Goal: Information Seeking & Learning: Learn about a topic

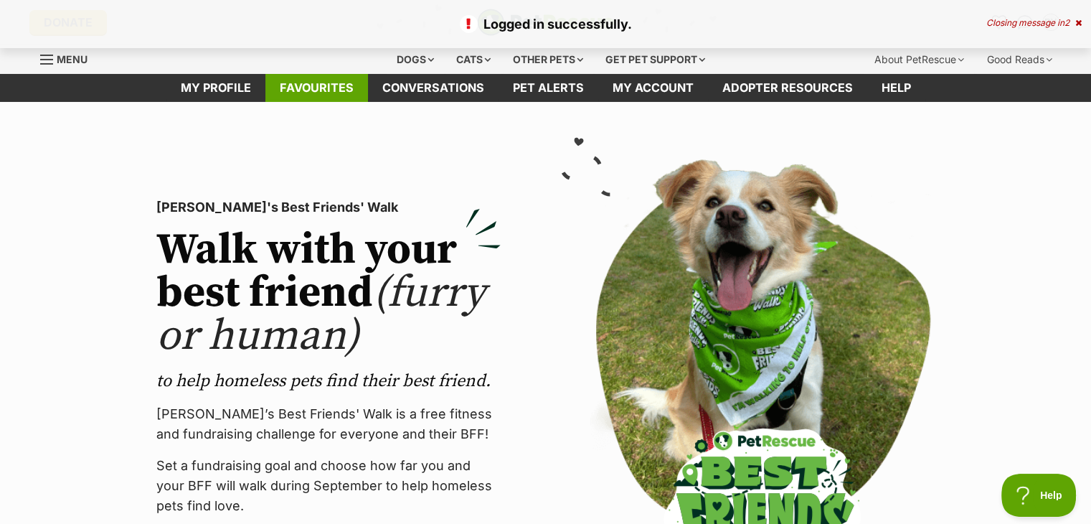
click at [308, 95] on link "Favourites" at bounding box center [317, 88] width 103 height 28
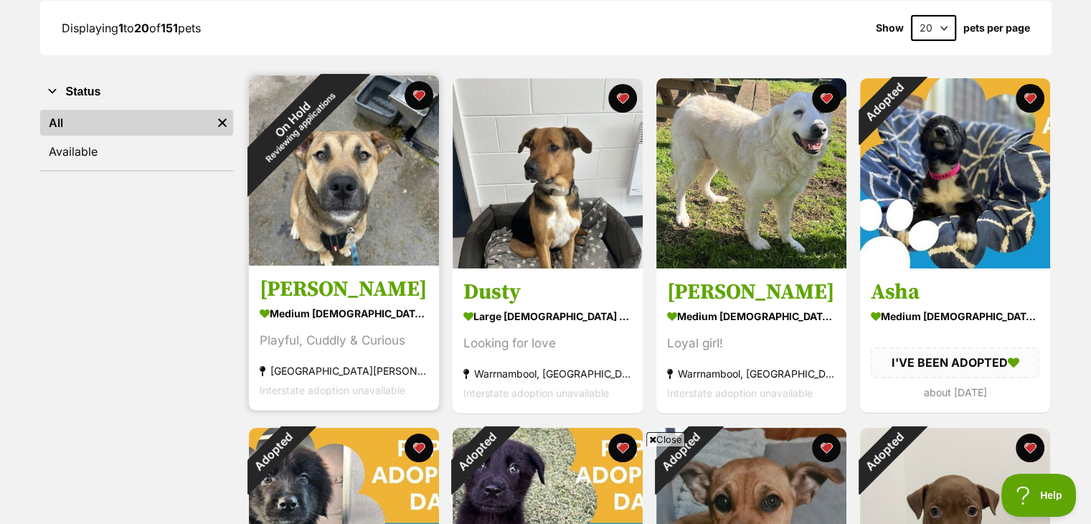
click at [335, 205] on img at bounding box center [344, 170] width 190 height 190
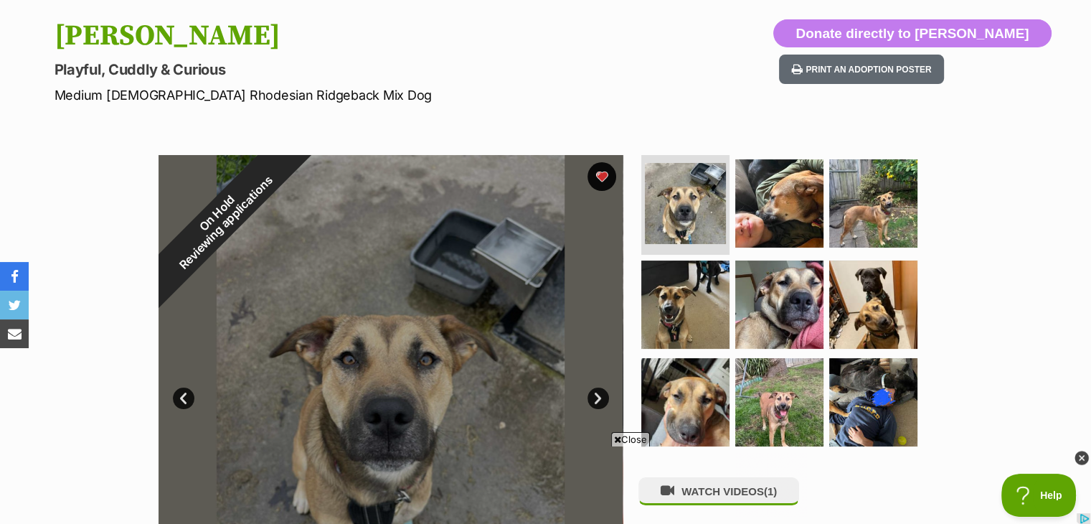
drag, startPoint x: 40, startPoint y: 68, endPoint x: 0, endPoint y: 12, distance: 68.9
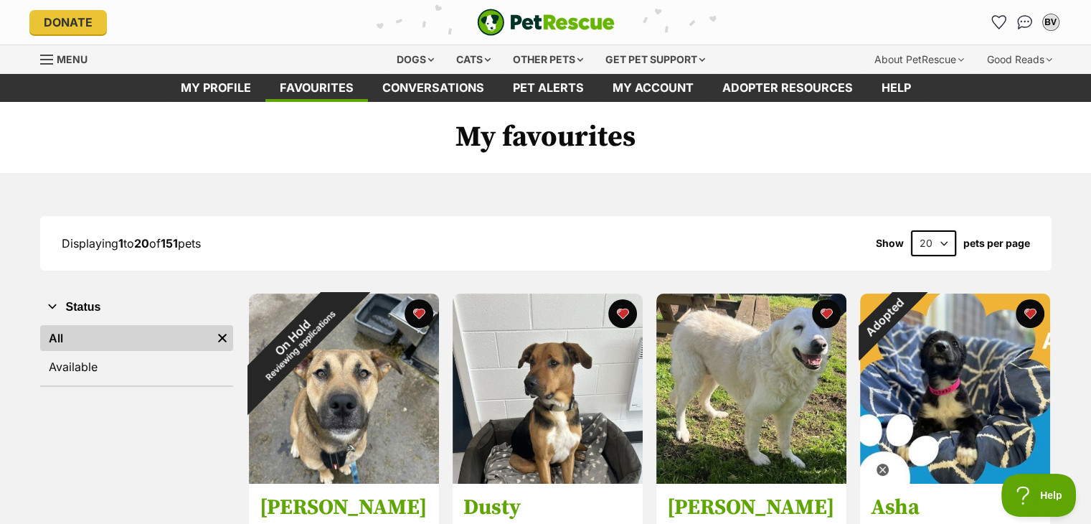
click at [956, 240] on form "20 40 60" at bounding box center [934, 243] width 60 height 26
click at [949, 243] on select "20 40 60" at bounding box center [933, 243] width 45 height 26
select select "60"
click at [911, 230] on select "20 40 60" at bounding box center [933, 243] width 45 height 26
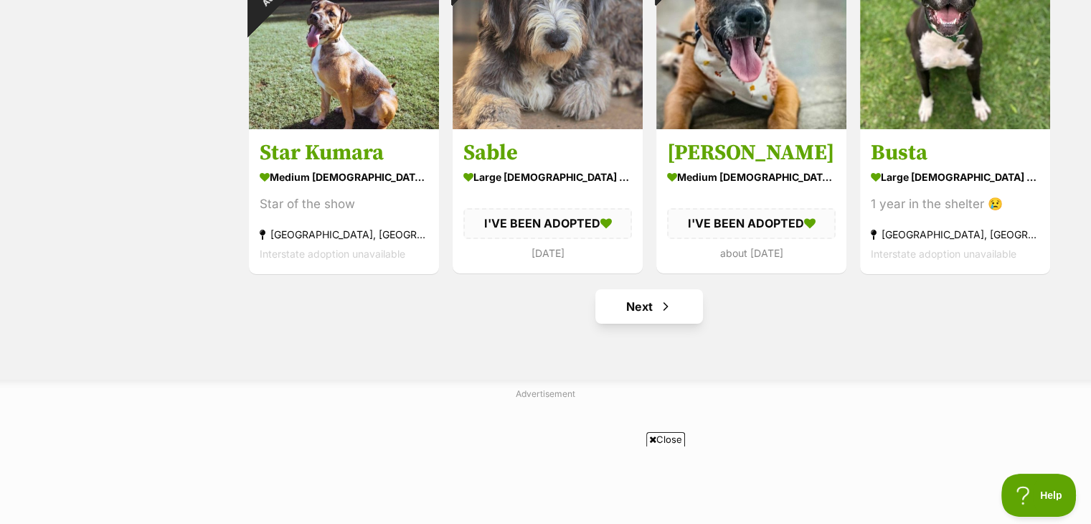
scroll to position [5382, 0]
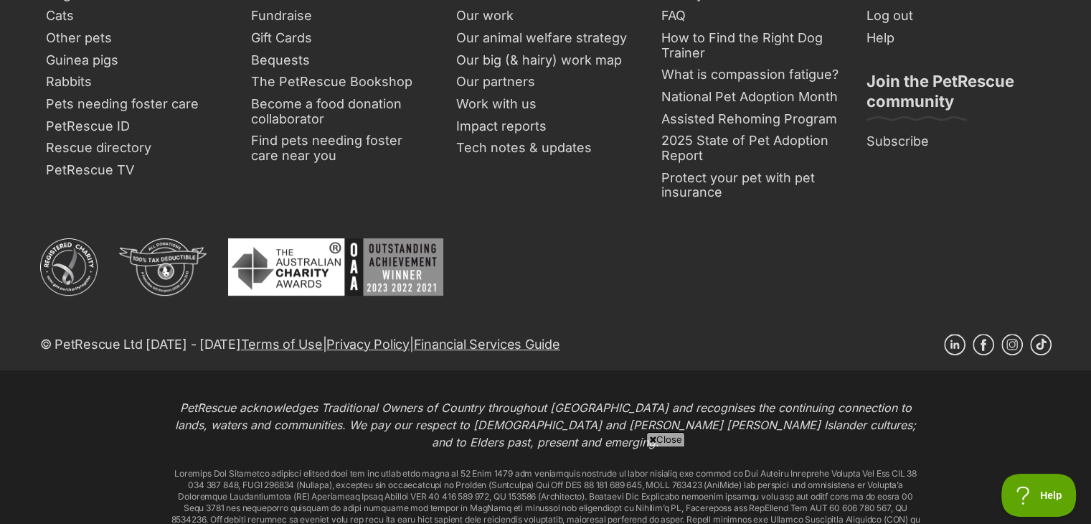
scroll to position [6032, 0]
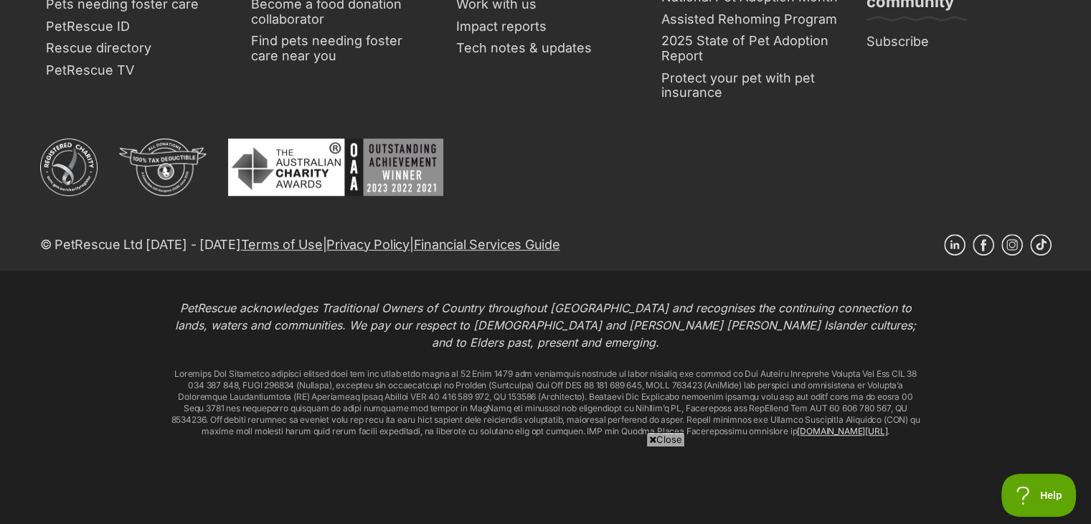
drag, startPoint x: 661, startPoint y: 183, endPoint x: 1072, endPoint y: 142, distance: 413.2
click at [1072, 141] on div "Search Dogs Cats Other pets Guinea pigs Rabbits Pets needing [PERSON_NAME] care…" at bounding box center [546, 56] width 1055 height 428
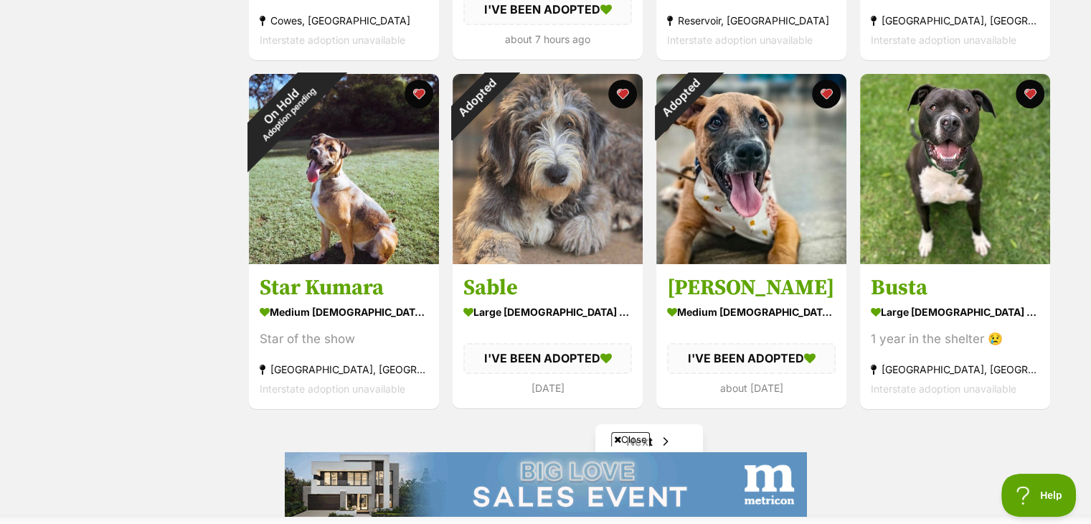
scroll to position [0, 0]
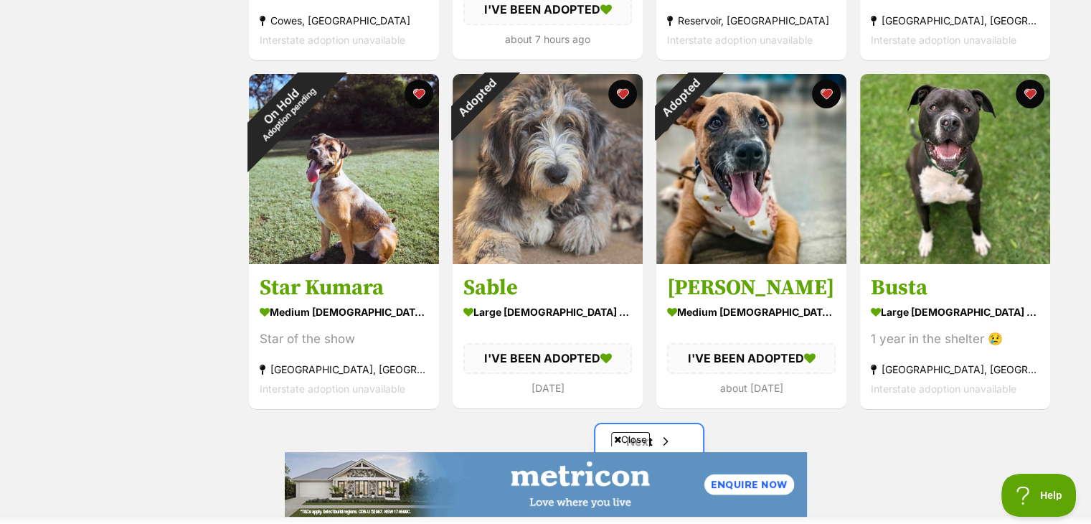
click at [677, 436] on link "Next" at bounding box center [650, 441] width 108 height 34
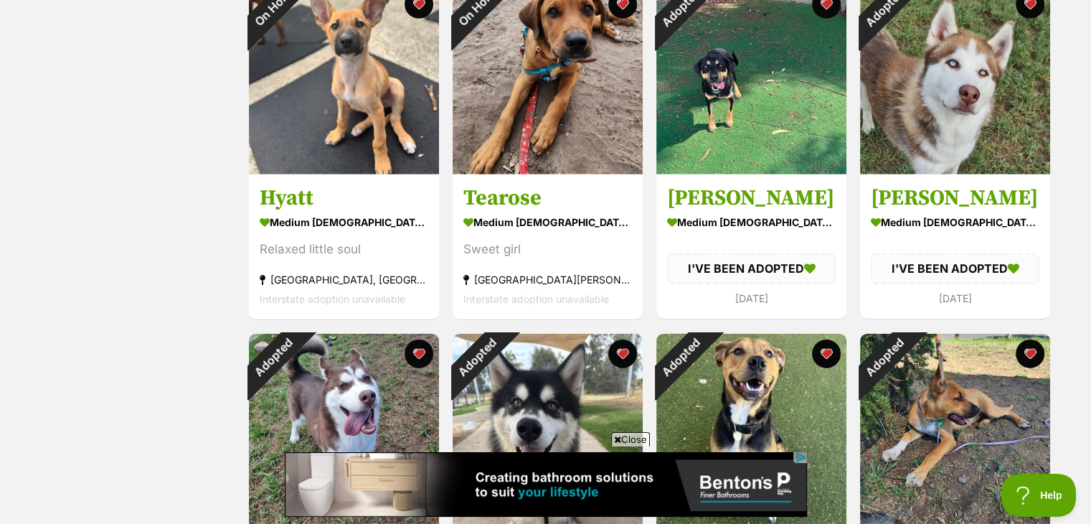
scroll to position [4659, 0]
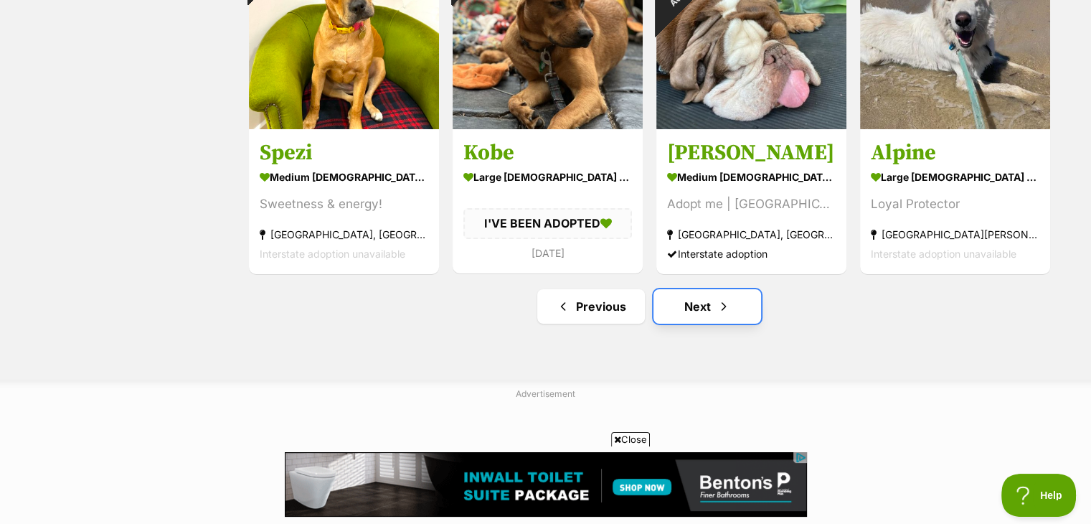
click at [734, 314] on link "Next" at bounding box center [708, 306] width 108 height 34
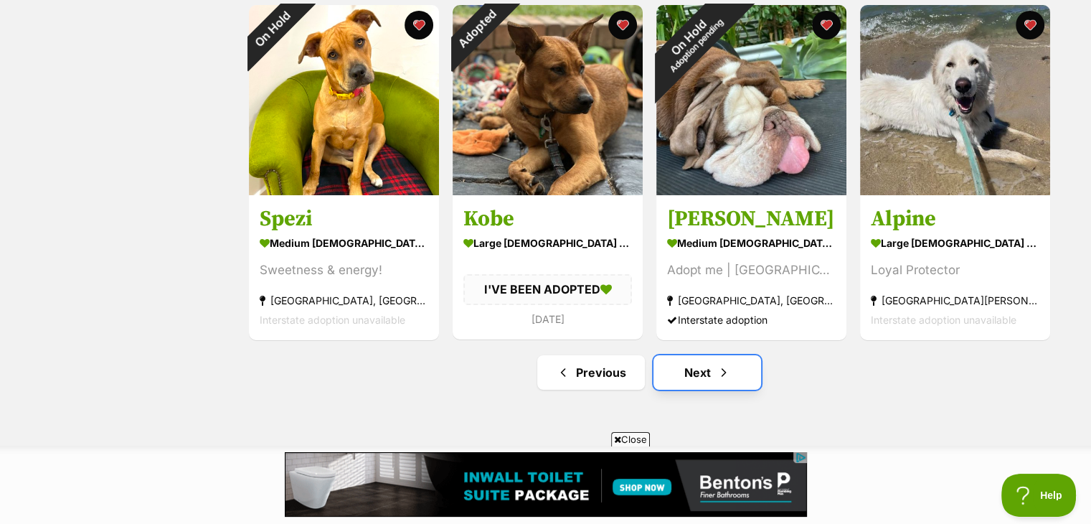
scroll to position [5095, 0]
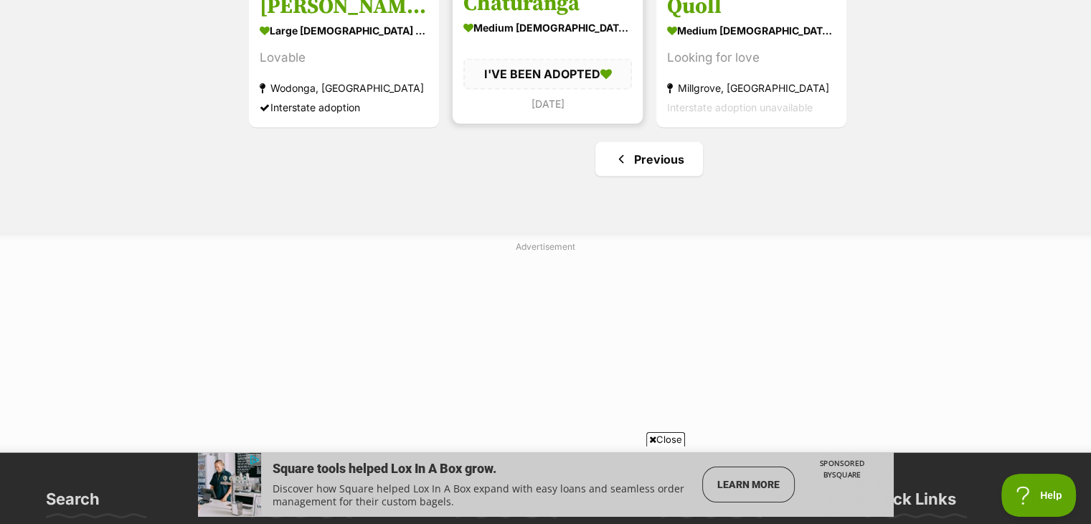
scroll to position [2942, 0]
click at [647, 174] on link "Previous" at bounding box center [650, 159] width 108 height 34
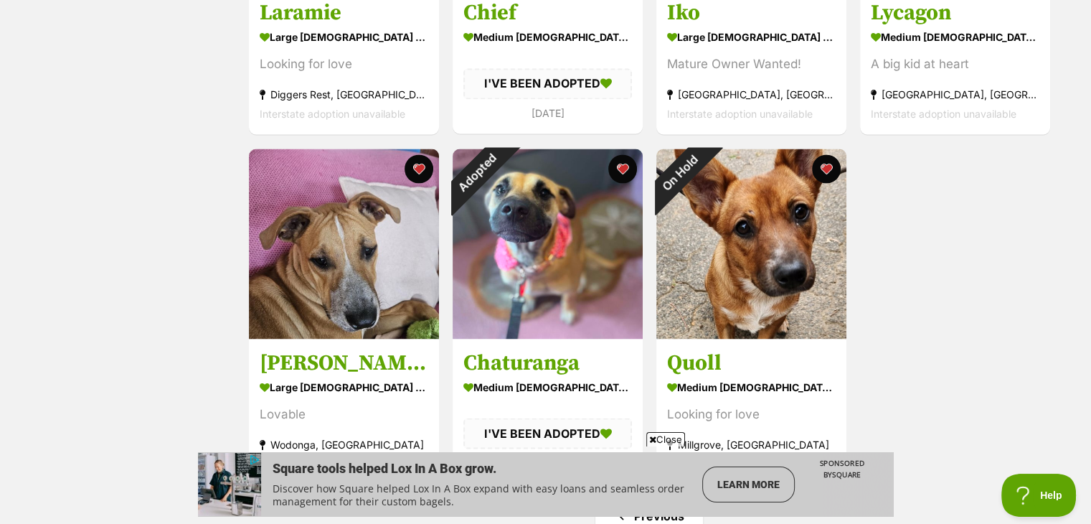
scroll to position [2583, 0]
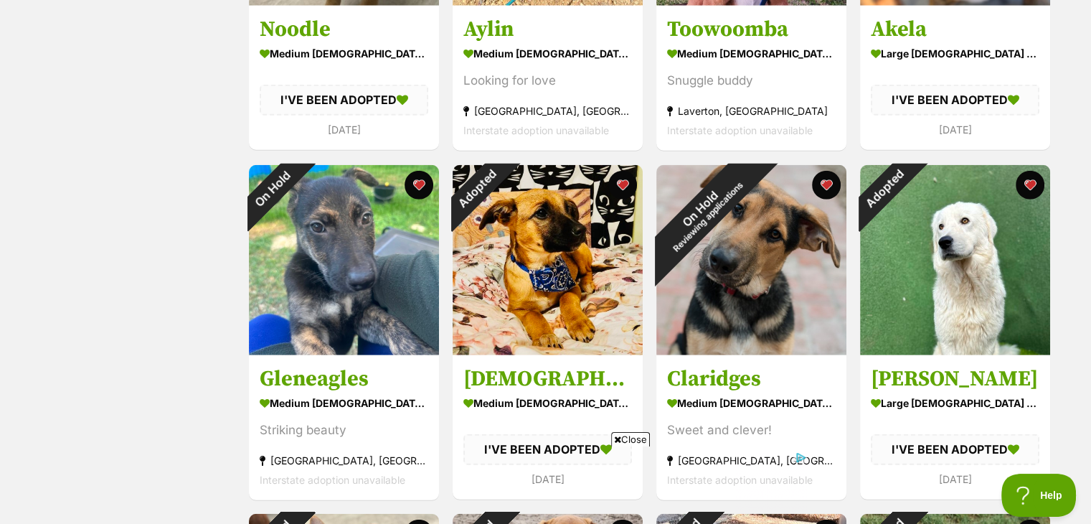
scroll to position [3947, 0]
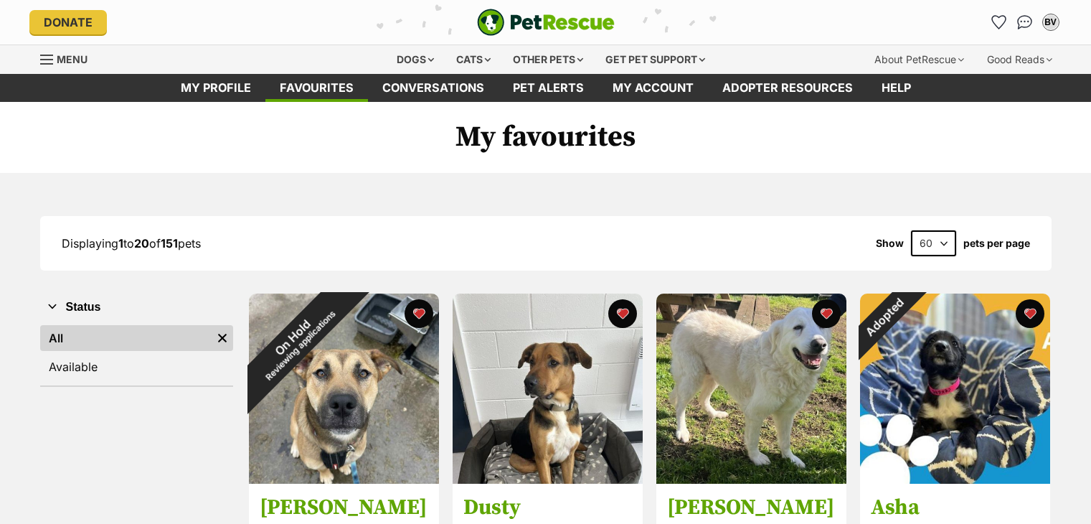
select select "60"
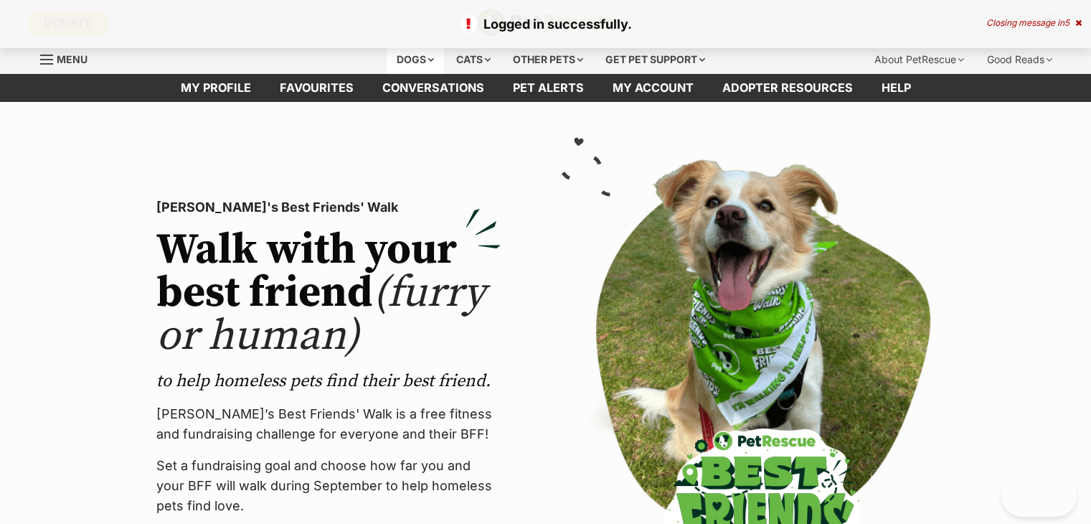
click at [398, 52] on div "Dogs" at bounding box center [415, 59] width 57 height 29
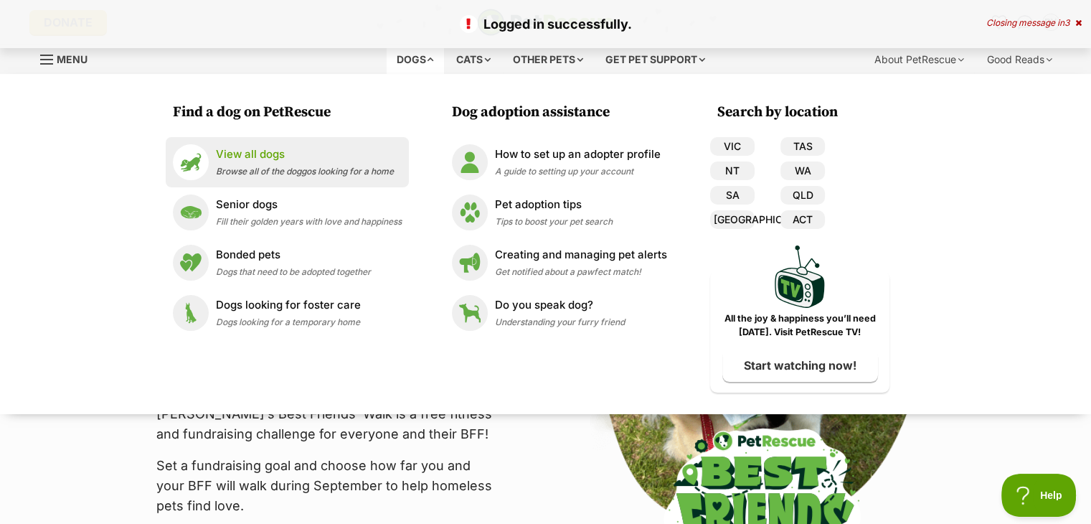
click at [405, 154] on li "View all dogs Browse all of the doggos looking for a home" at bounding box center [287, 162] width 243 height 50
click at [379, 161] on p "View all dogs" at bounding box center [305, 154] width 178 height 17
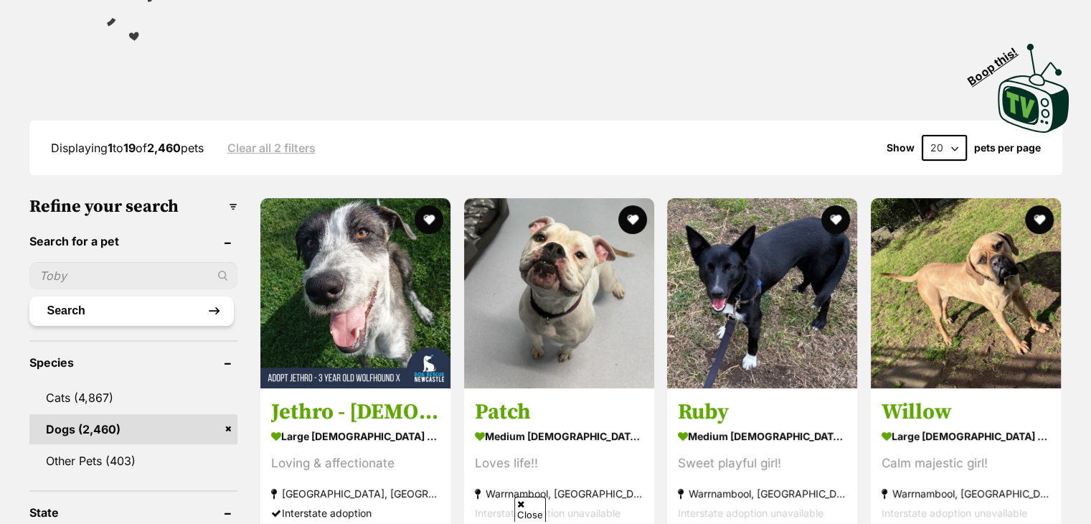
scroll to position [287, 0]
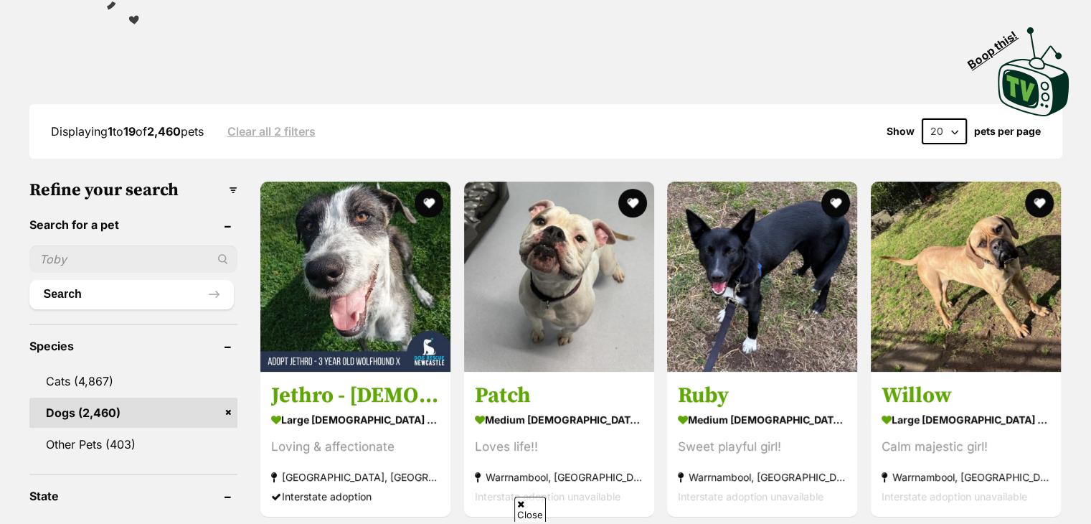
click at [154, 245] on input "text" at bounding box center [133, 258] width 209 height 27
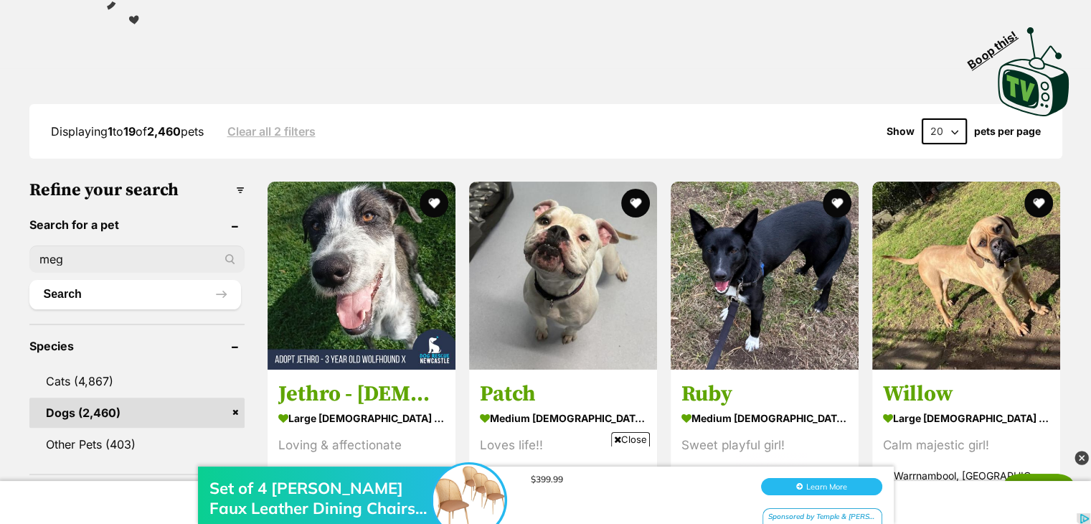
scroll to position [0, 0]
type input "meg"
click at [29, 280] on button "Search" at bounding box center [135, 294] width 212 height 29
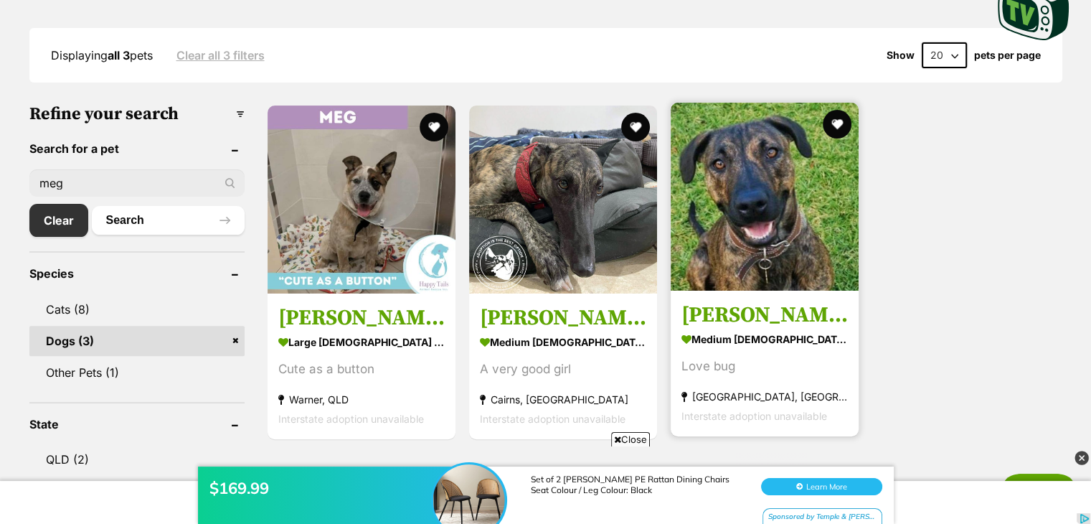
click at [778, 310] on h3 "[PERSON_NAME]" at bounding box center [765, 314] width 166 height 27
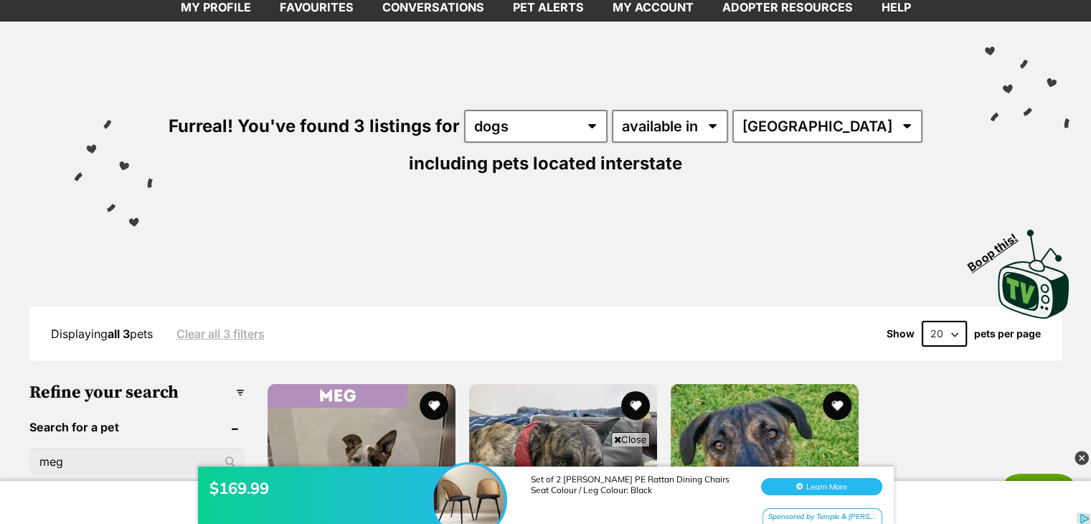
scroll to position [72, 0]
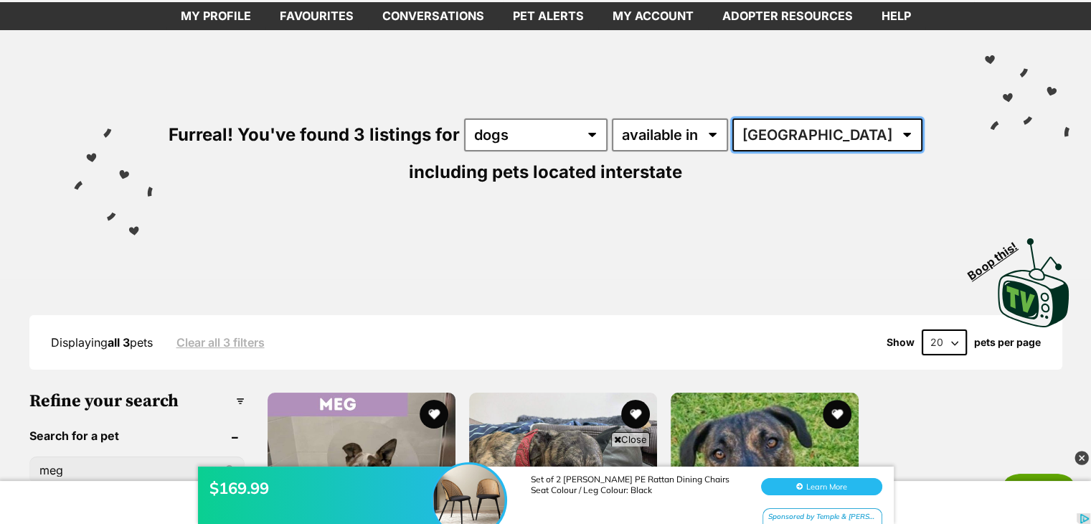
click at [823, 121] on select "Australia QLD VIC" at bounding box center [828, 134] width 190 height 33
select select "VIC"
click at [735, 118] on select "Australia QLD VIC" at bounding box center [828, 134] width 190 height 33
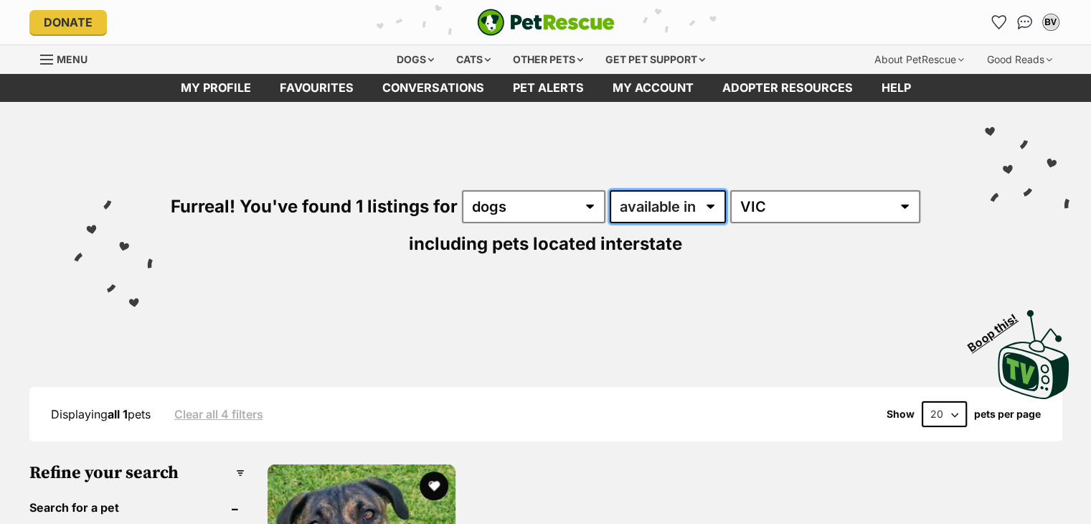
drag, startPoint x: 0, startPoint y: 0, endPoint x: 714, endPoint y: 213, distance: 745.1
click at [714, 213] on select "available in located in" at bounding box center [668, 206] width 116 height 33
select select "disabled"
click at [611, 190] on select "available in located in" at bounding box center [668, 206] width 116 height 33
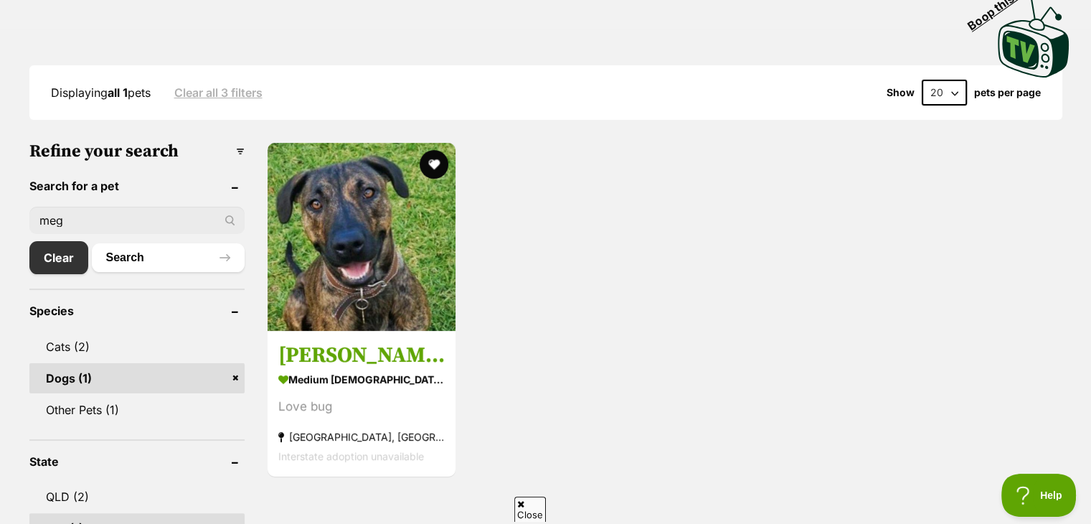
drag, startPoint x: 173, startPoint y: 219, endPoint x: 0, endPoint y: 259, distance: 177.5
type input "[PERSON_NAME]"
click at [92, 243] on button "Search" at bounding box center [168, 257] width 153 height 29
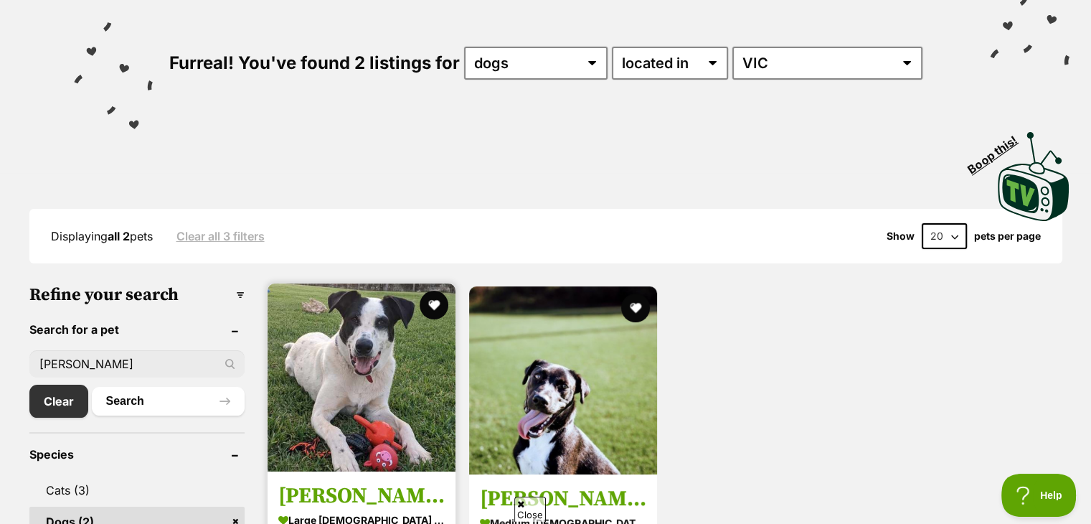
scroll to position [215, 0]
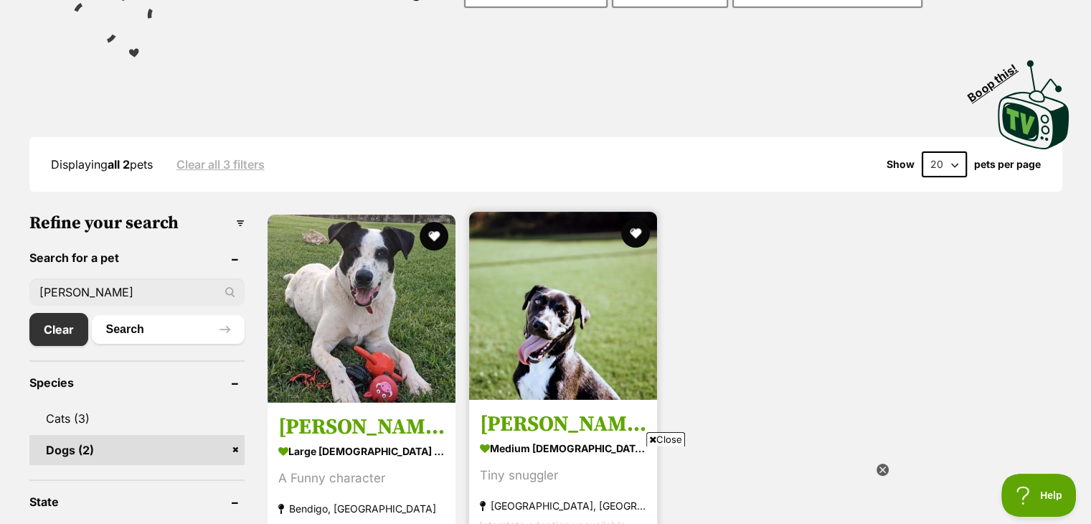
click at [533, 324] on img at bounding box center [563, 306] width 188 height 188
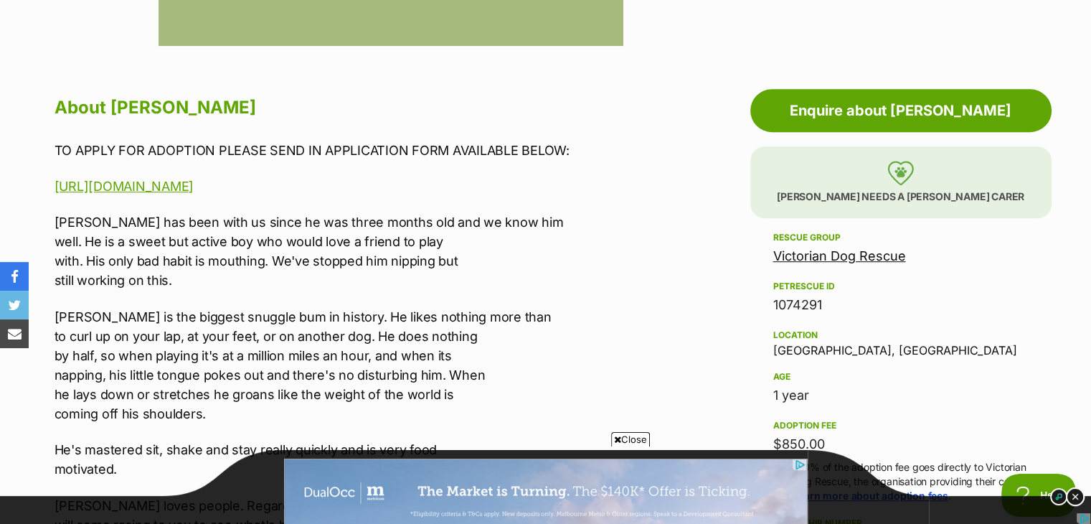
click at [1074, 492] on img at bounding box center [1075, 496] width 19 height 19
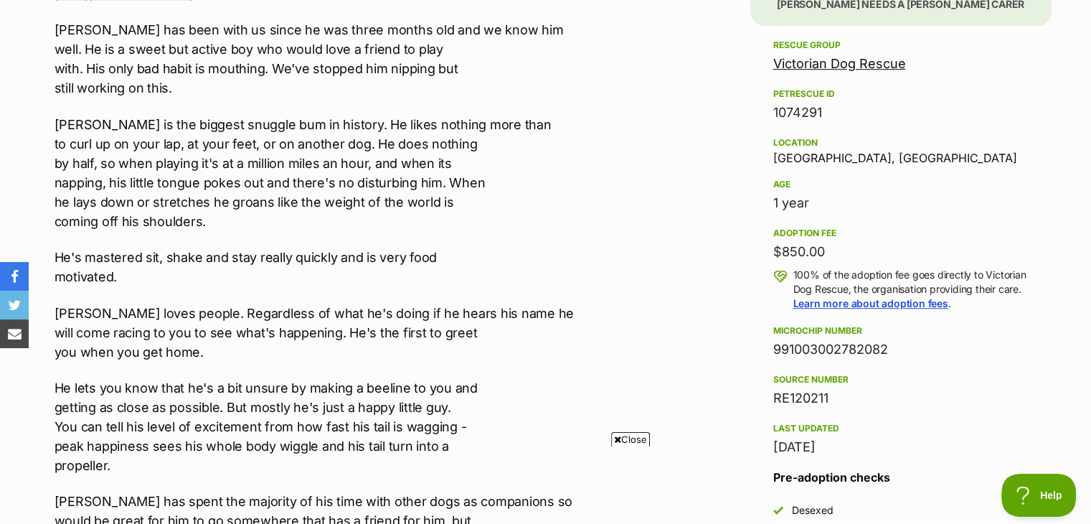
scroll to position [933, 0]
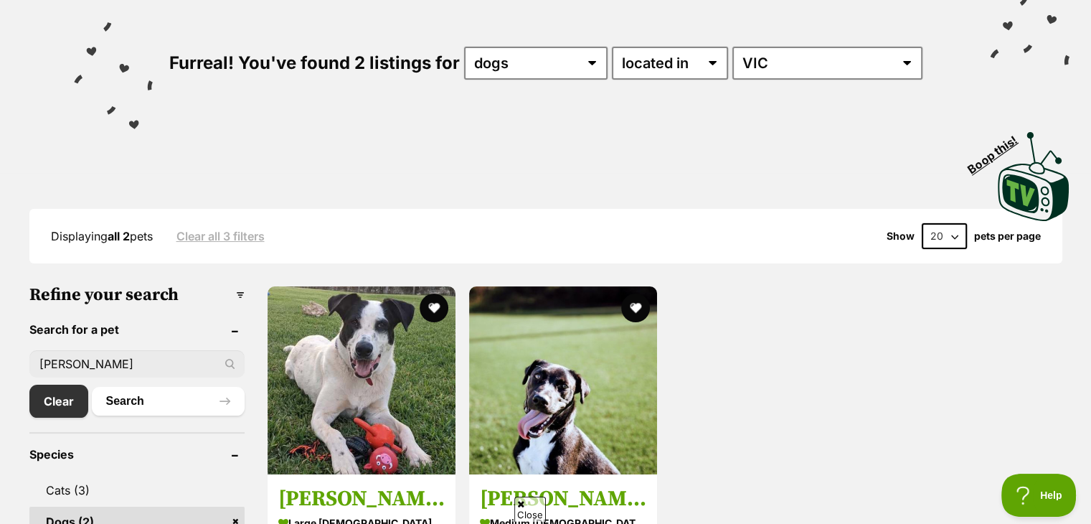
drag, startPoint x: 88, startPoint y: 334, endPoint x: 94, endPoint y: 347, distance: 14.4
drag, startPoint x: 94, startPoint y: 347, endPoint x: 60, endPoint y: 390, distance: 54.7
click at [60, 390] on link "Clear" at bounding box center [62, 401] width 66 height 33
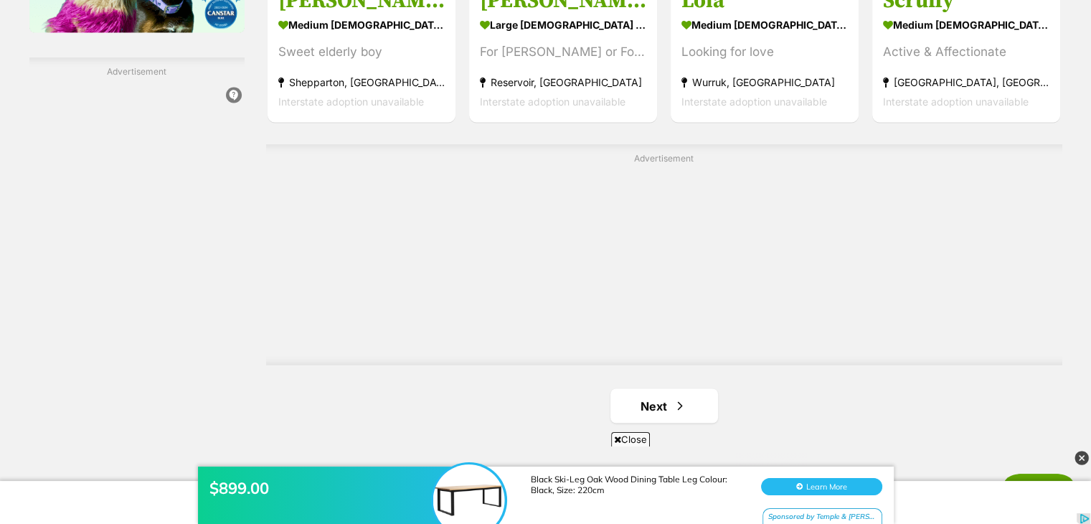
scroll to position [2512, 0]
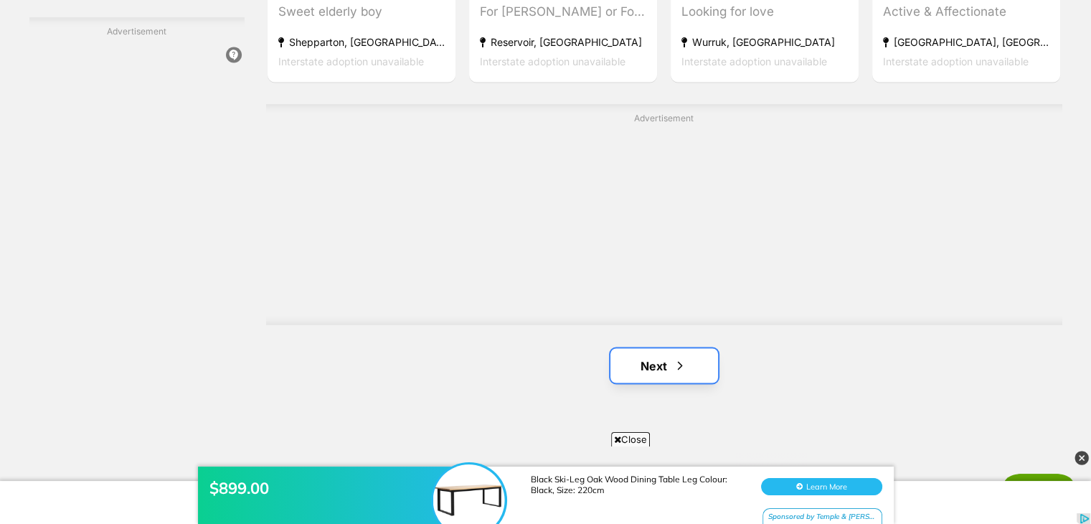
click at [695, 348] on link "Next" at bounding box center [665, 365] width 108 height 34
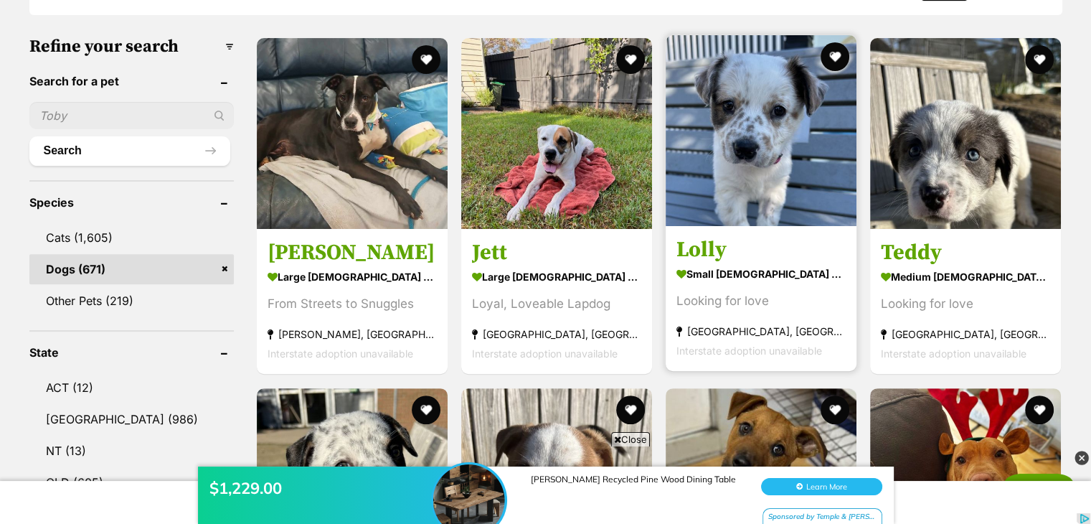
click at [710, 123] on img at bounding box center [761, 130] width 191 height 191
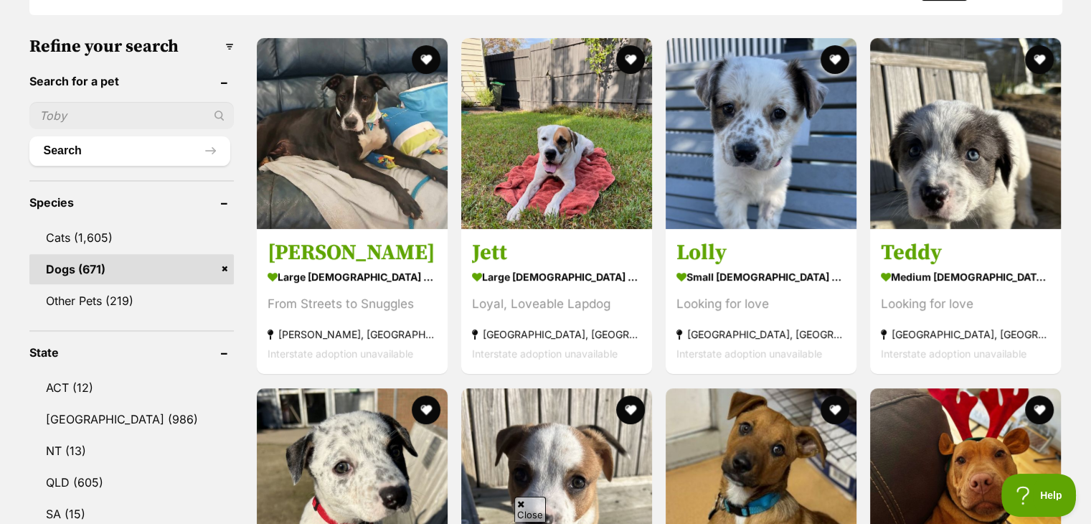
click at [101, 88] on ul "Search" at bounding box center [131, 126] width 205 height 77
click at [101, 102] on input "text" at bounding box center [131, 115] width 205 height 27
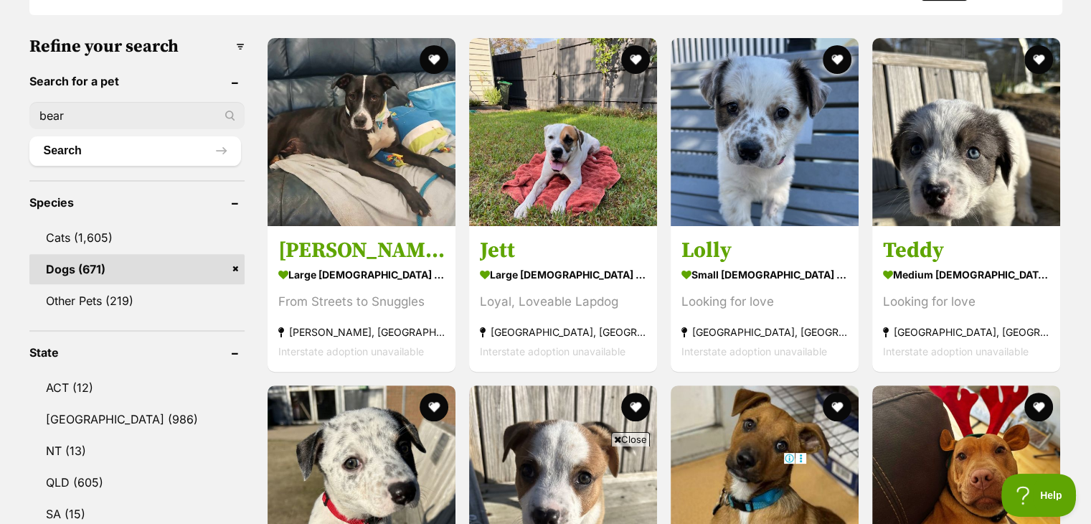
type input "bear"
click at [29, 136] on button "Search" at bounding box center [135, 150] width 212 height 29
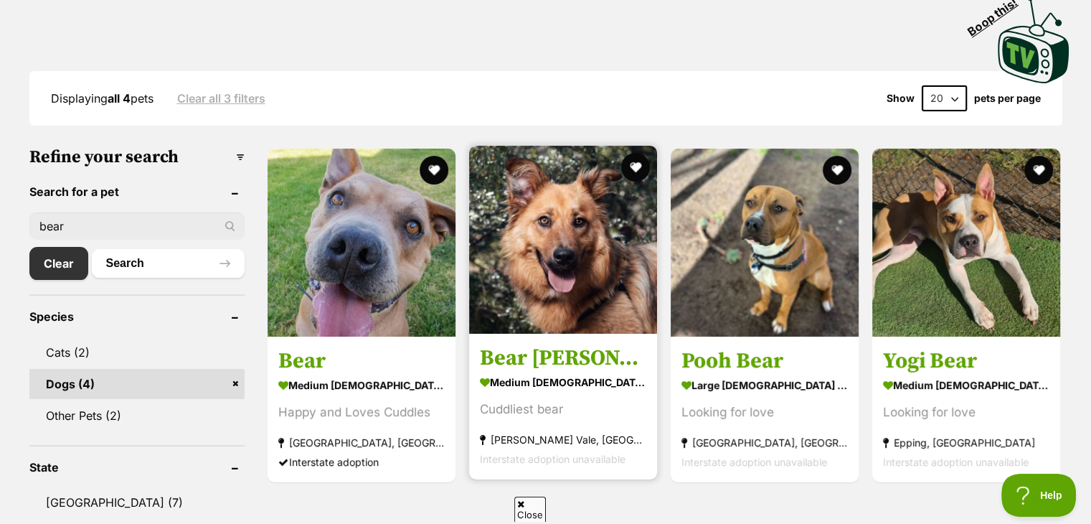
scroll to position [287, 0]
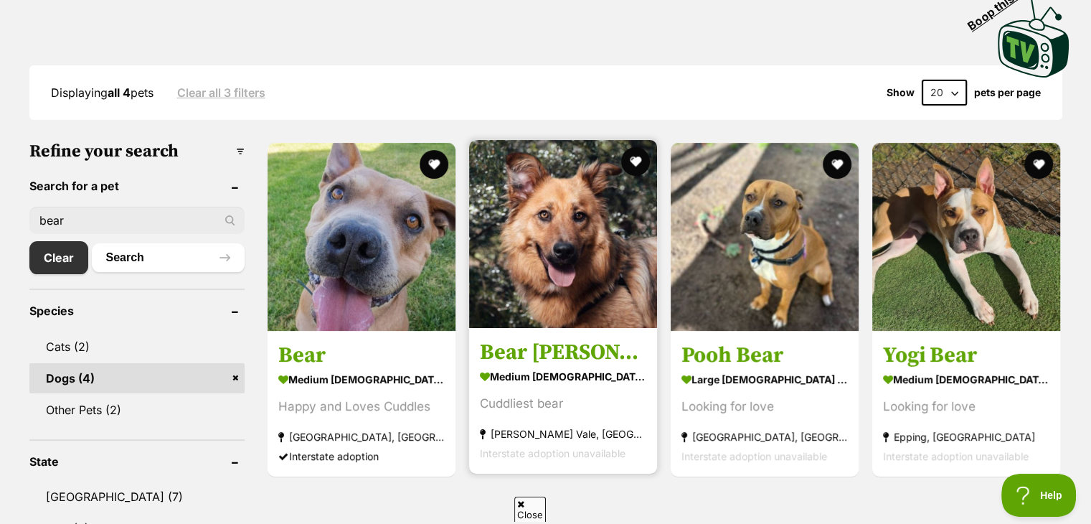
click at [604, 271] on img at bounding box center [563, 234] width 188 height 188
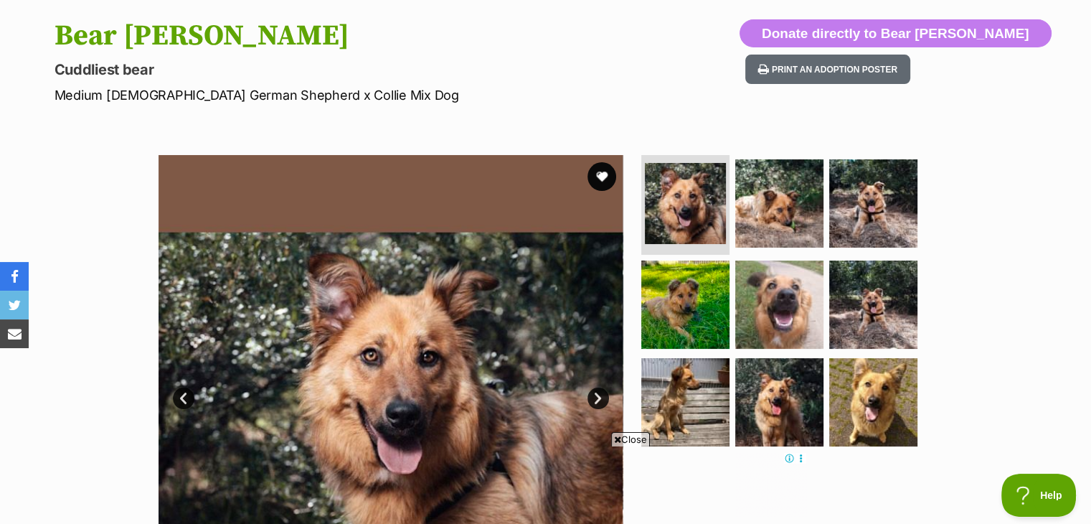
click at [639, 441] on span "Close" at bounding box center [630, 439] width 39 height 14
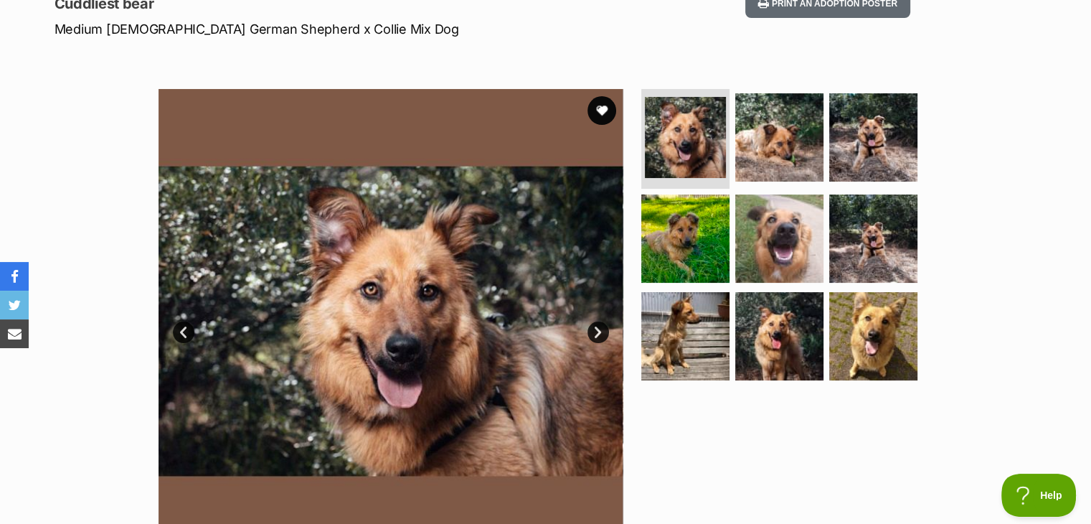
scroll to position [287, 0]
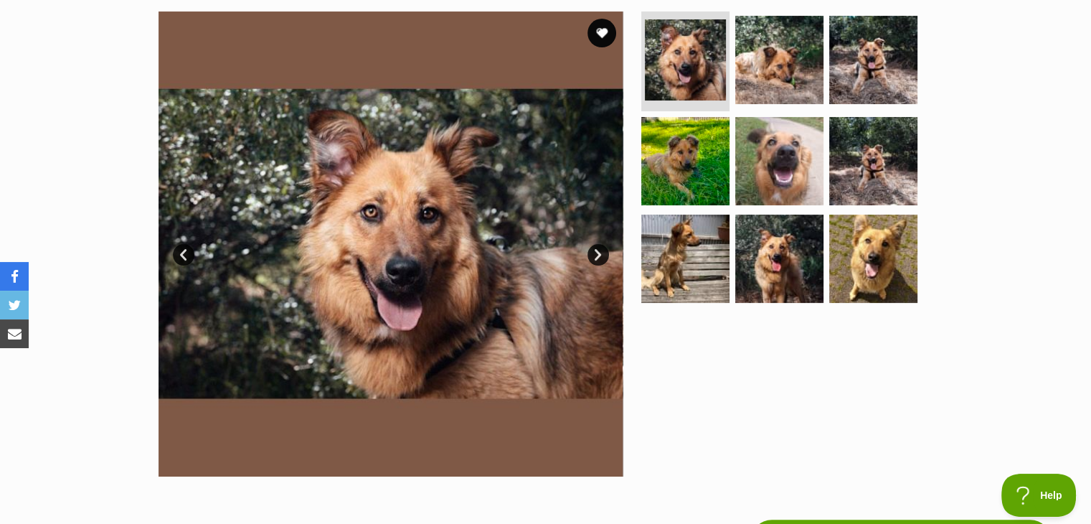
click at [598, 246] on link "Next" at bounding box center [599, 255] width 22 height 22
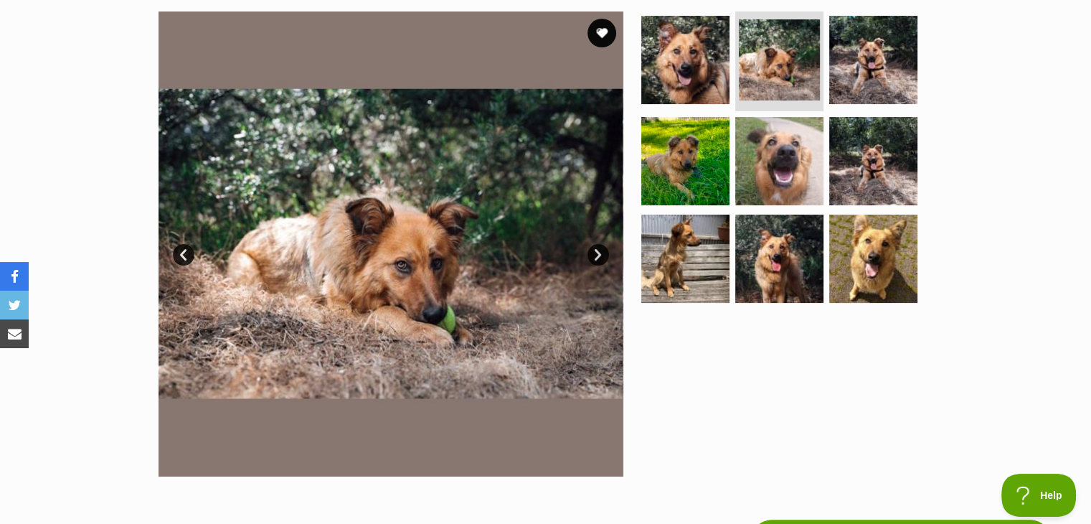
click at [596, 255] on link "Next" at bounding box center [599, 255] width 22 height 22
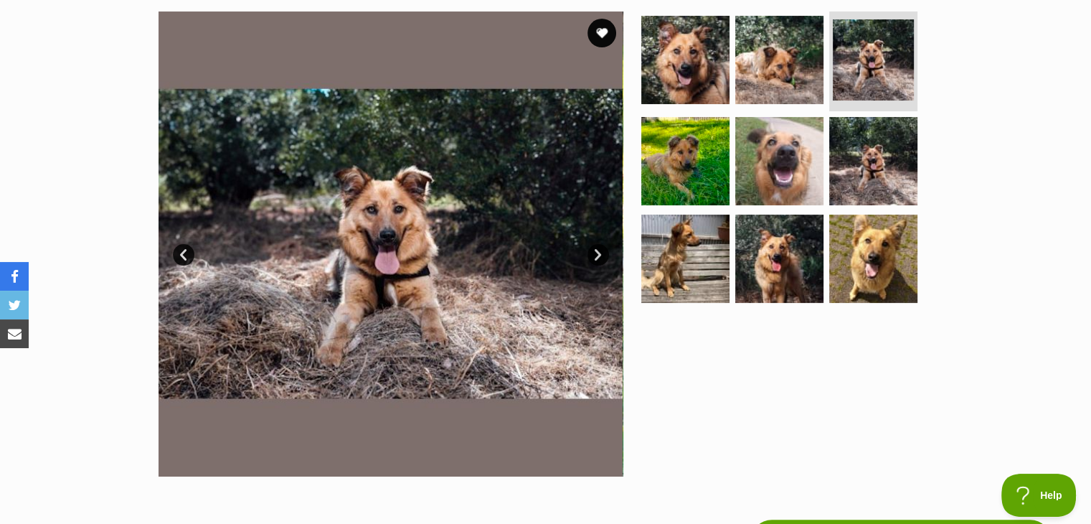
click at [595, 256] on link "Next" at bounding box center [599, 255] width 22 height 22
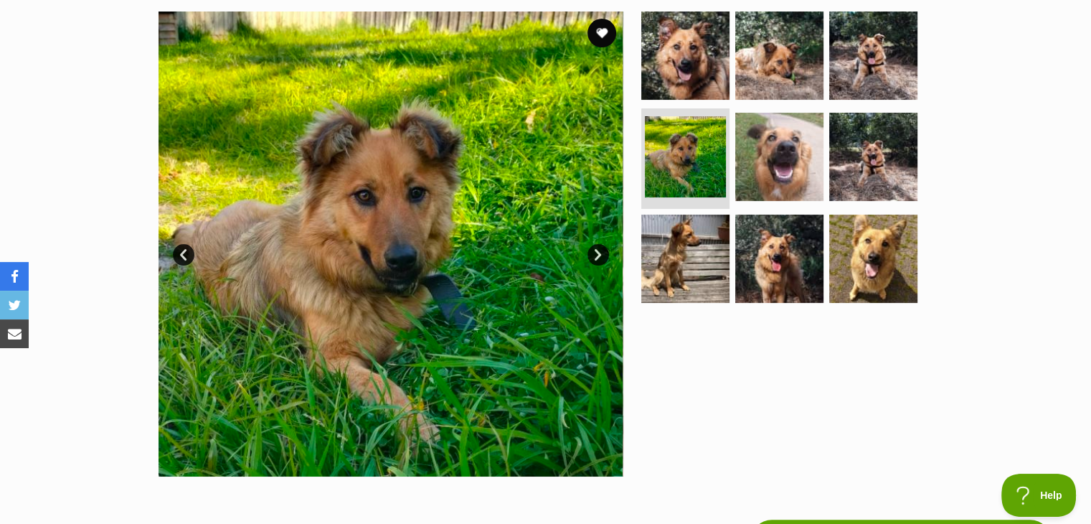
click at [595, 256] on link "Next" at bounding box center [599, 255] width 22 height 22
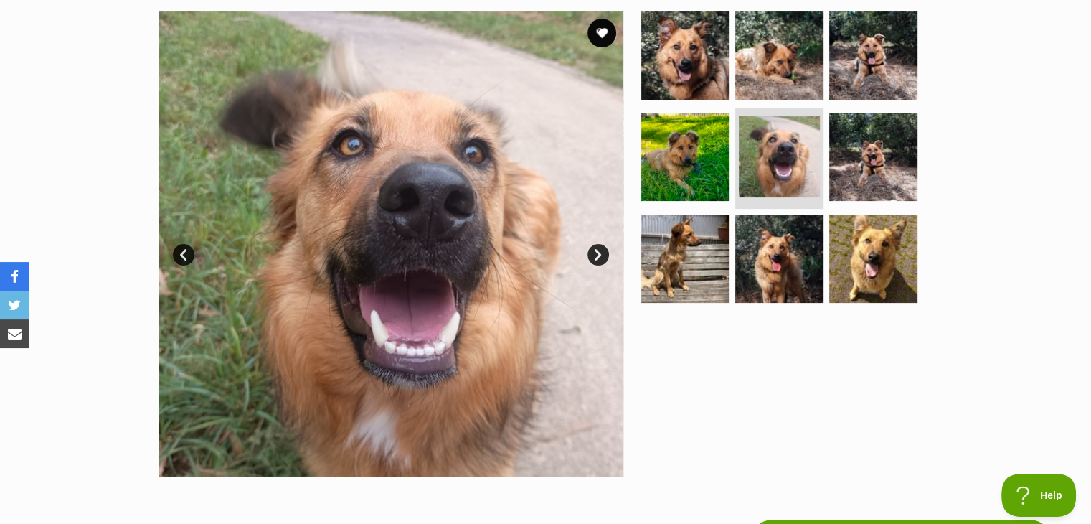
click at [595, 256] on link "Next" at bounding box center [599, 255] width 22 height 22
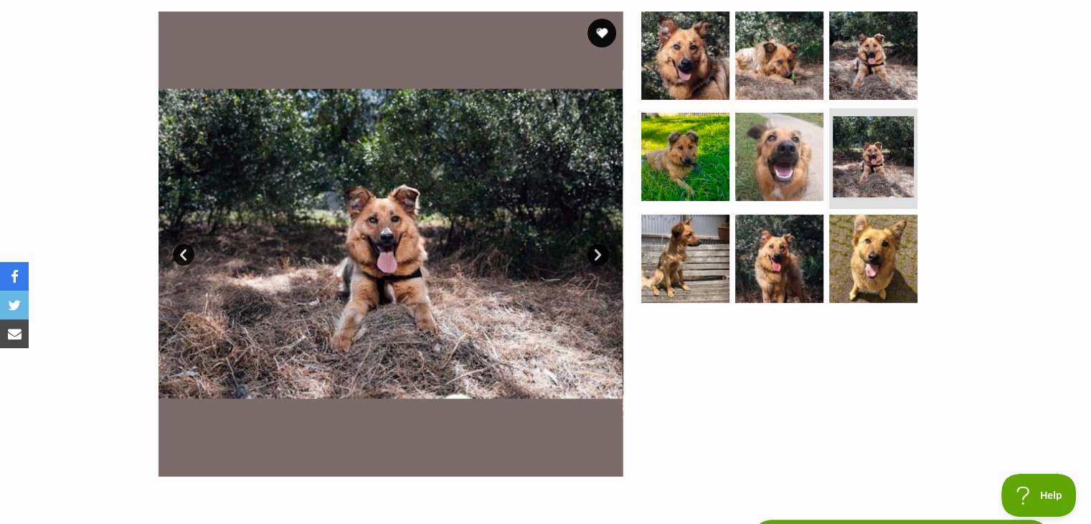
click at [594, 256] on link "Next" at bounding box center [599, 255] width 22 height 22
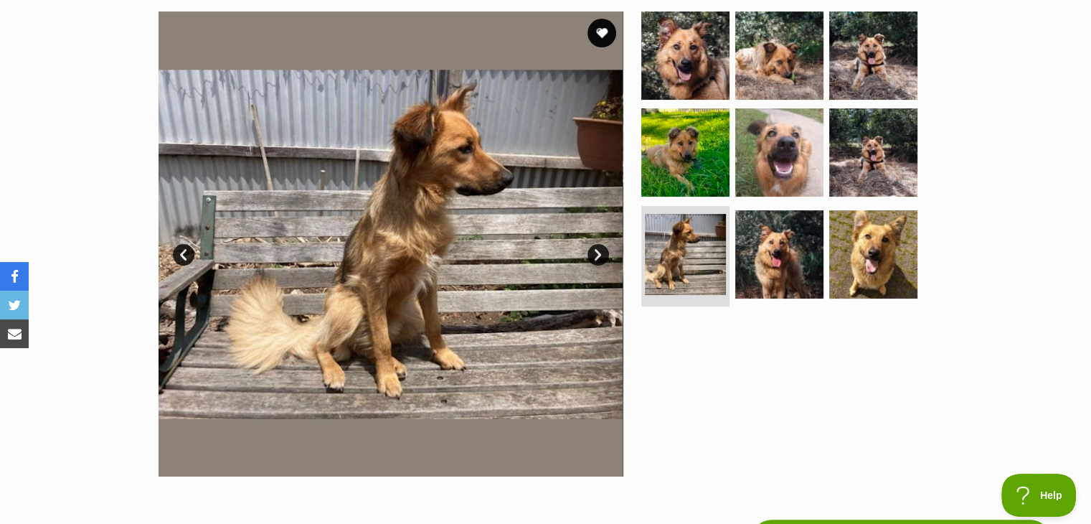
click at [586, 262] on div "Available 7 of 9 images 7 of 9 images 7 of 9 images 7 of 9 images 7 of 9 images…" at bounding box center [391, 243] width 465 height 465
click at [586, 262] on img at bounding box center [390, 243] width 465 height 465
click at [591, 259] on link "Next" at bounding box center [599, 255] width 22 height 22
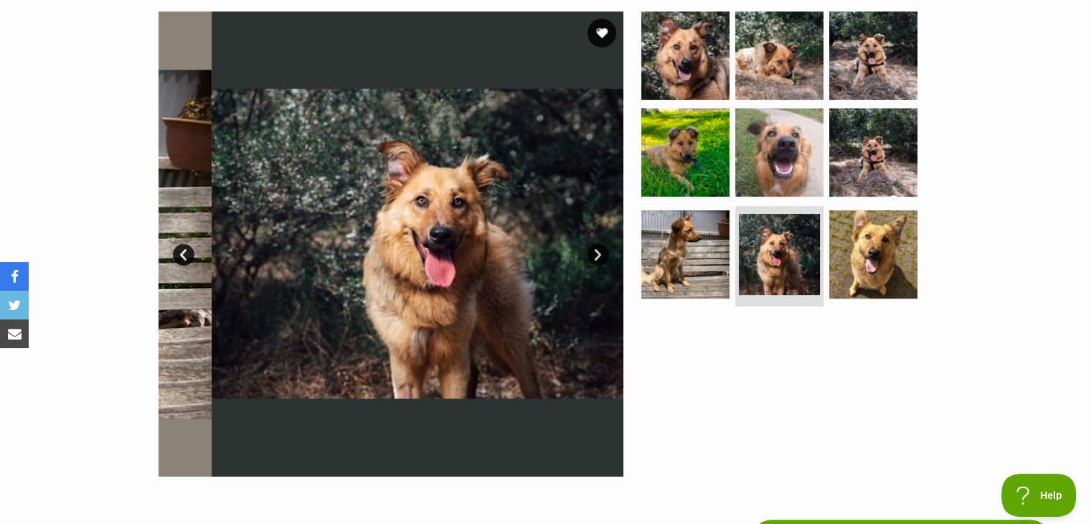
click at [592, 258] on link "Next" at bounding box center [599, 255] width 22 height 22
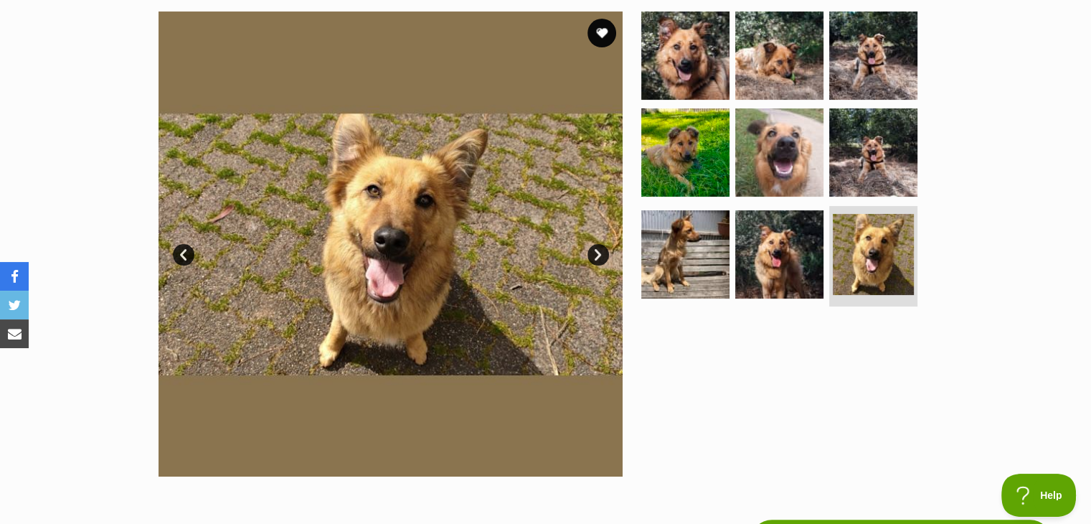
click at [592, 258] on link "Next" at bounding box center [599, 255] width 22 height 22
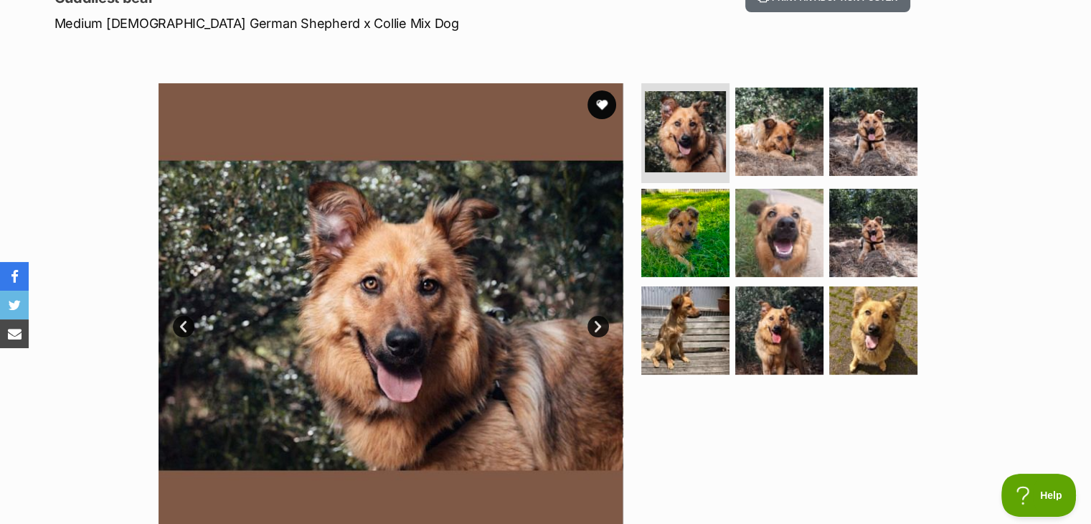
scroll to position [0, 0]
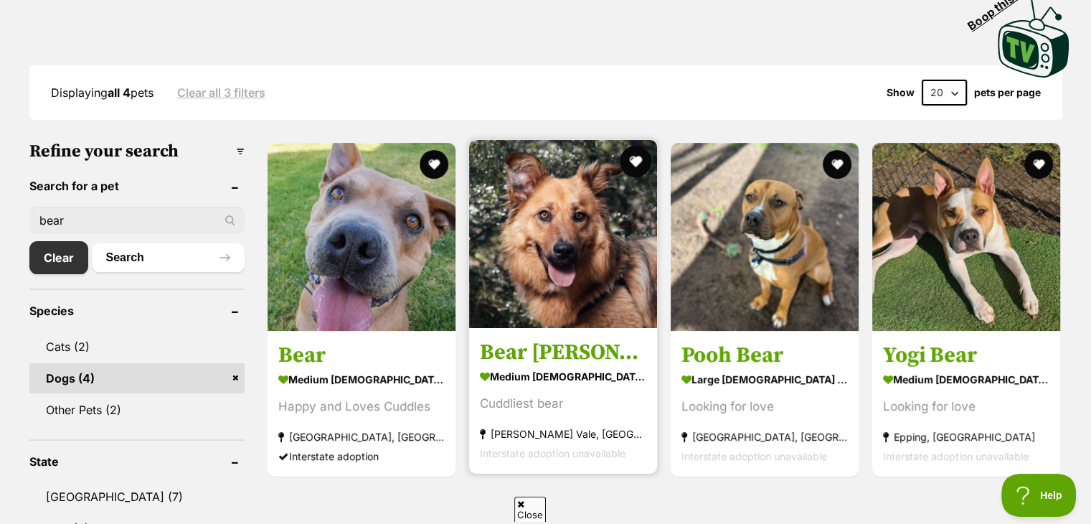
click at [636, 156] on button "favourite" at bounding box center [636, 162] width 32 height 32
click at [548, 269] on img at bounding box center [563, 234] width 188 height 188
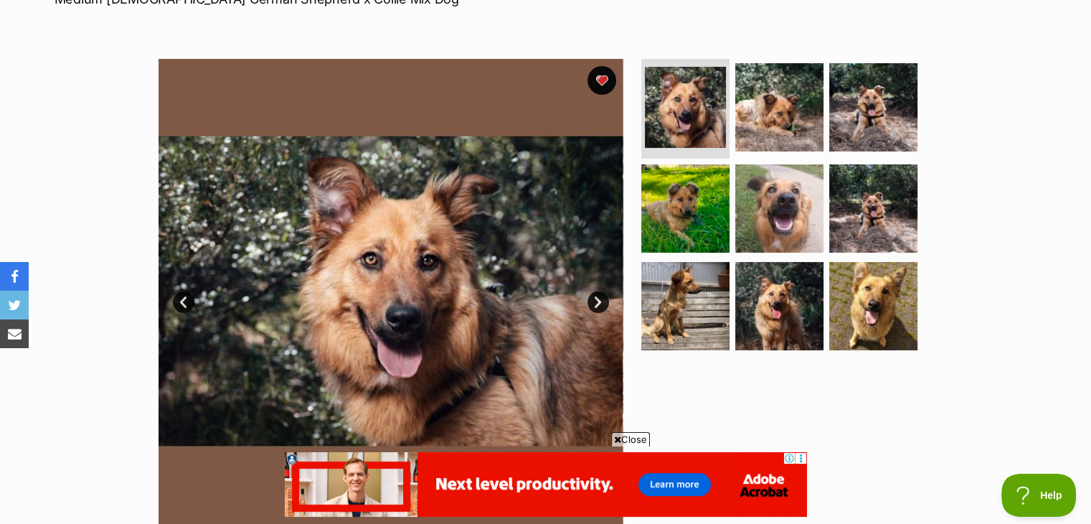
scroll to position [215, 0]
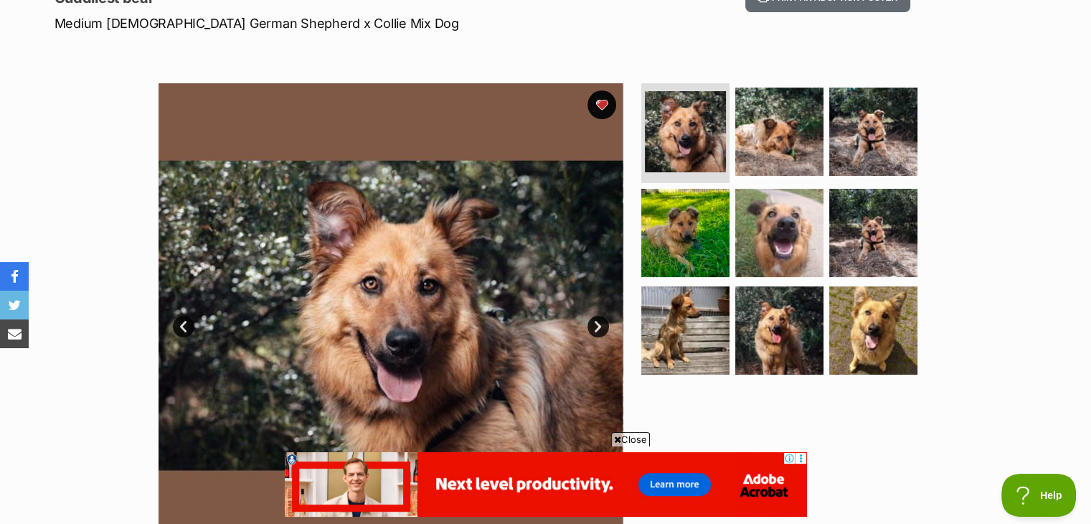
drag, startPoint x: 595, startPoint y: 295, endPoint x: 831, endPoint y: 403, distance: 259.5
click at [831, 403] on div at bounding box center [786, 315] width 294 height 465
click at [606, 329] on link "Next" at bounding box center [599, 327] width 22 height 22
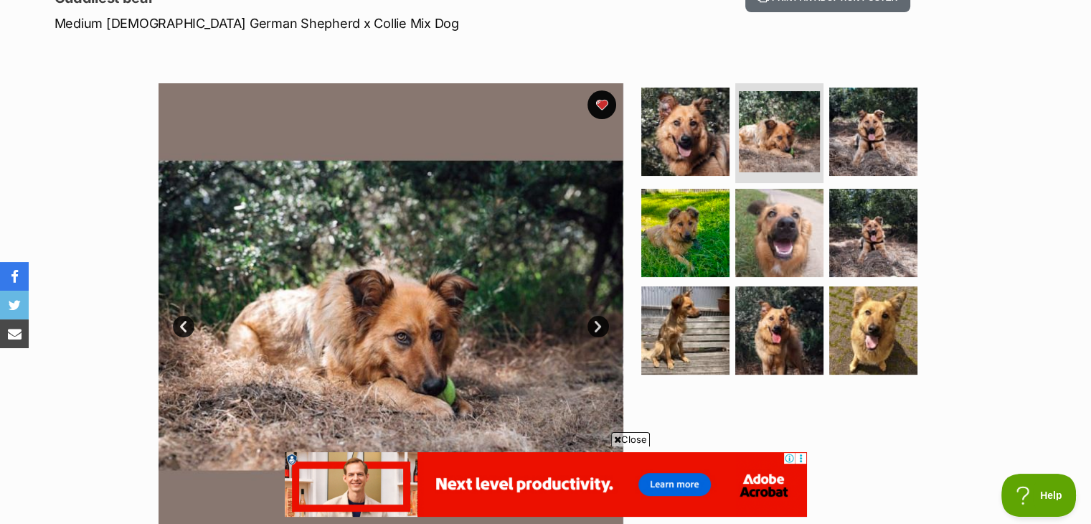
click at [606, 329] on link "Next" at bounding box center [599, 327] width 22 height 22
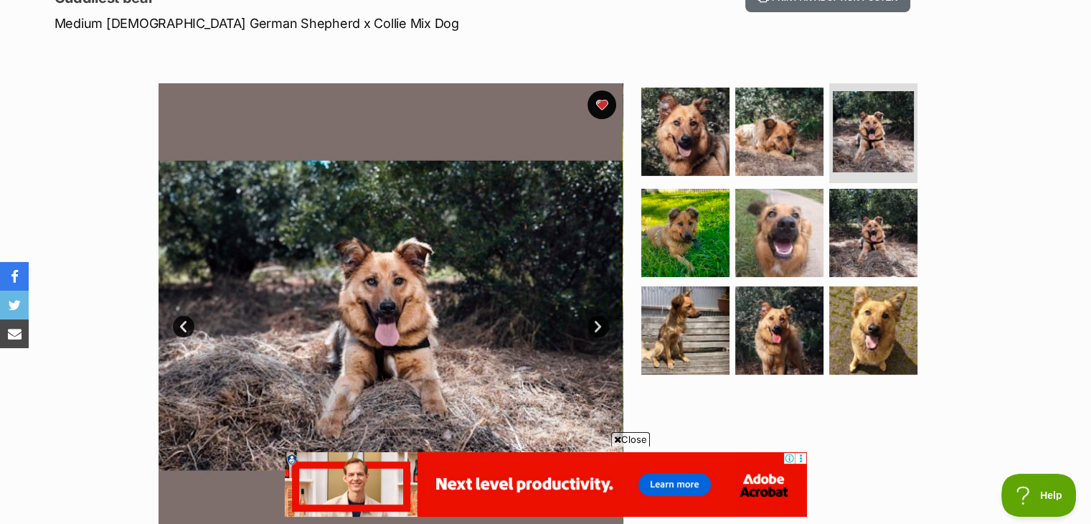
click at [651, 438] on div at bounding box center [786, 315] width 294 height 465
click at [639, 438] on span "Close" at bounding box center [630, 439] width 39 height 14
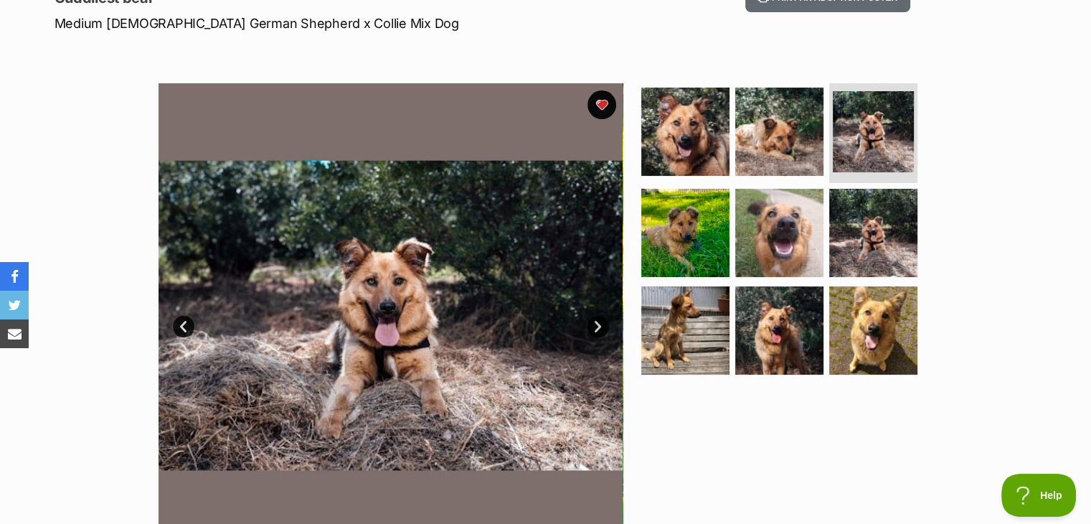
click at [596, 329] on link "Next" at bounding box center [599, 327] width 22 height 22
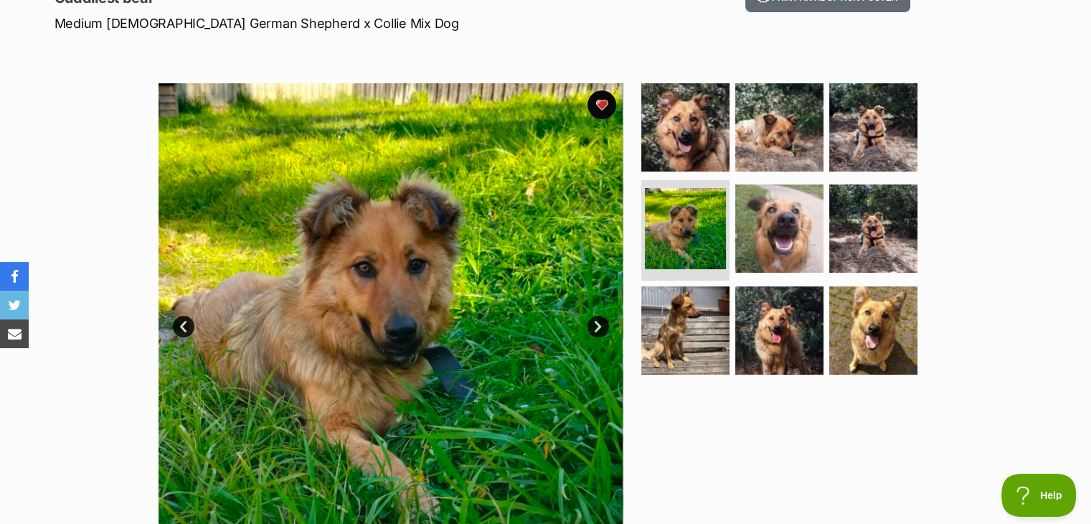
click at [596, 329] on link "Next" at bounding box center [599, 327] width 22 height 22
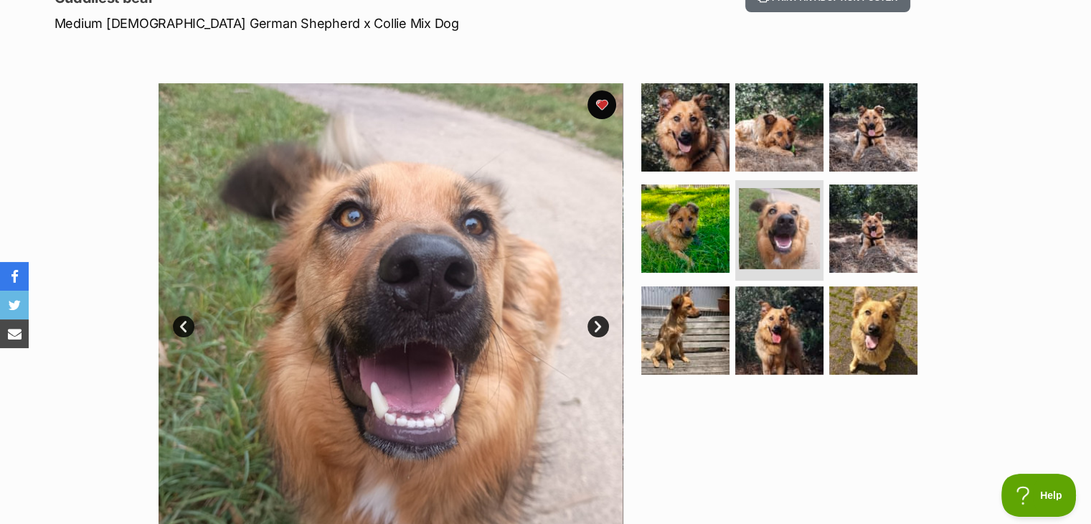
click at [596, 329] on link "Next" at bounding box center [599, 327] width 22 height 22
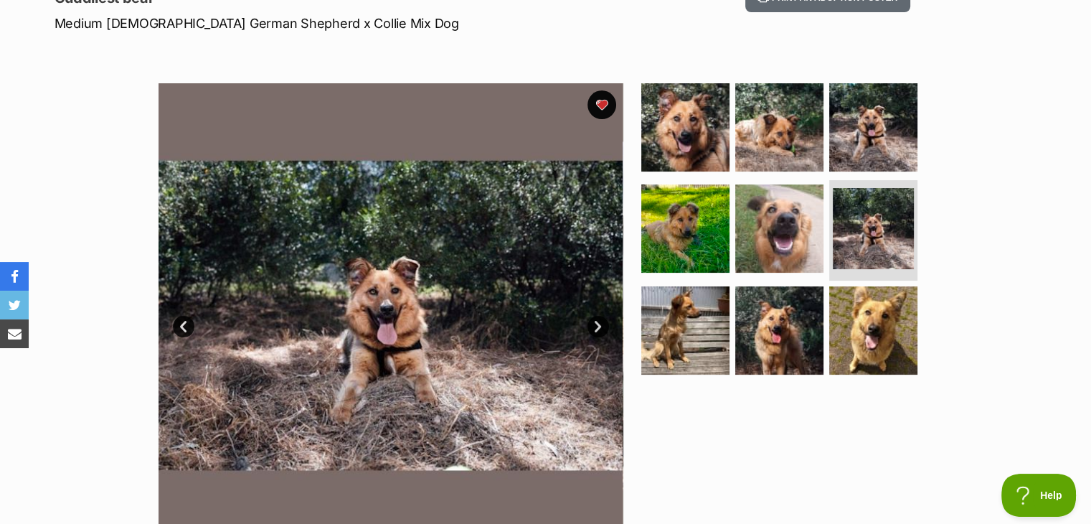
click at [596, 329] on link "Next" at bounding box center [599, 327] width 22 height 22
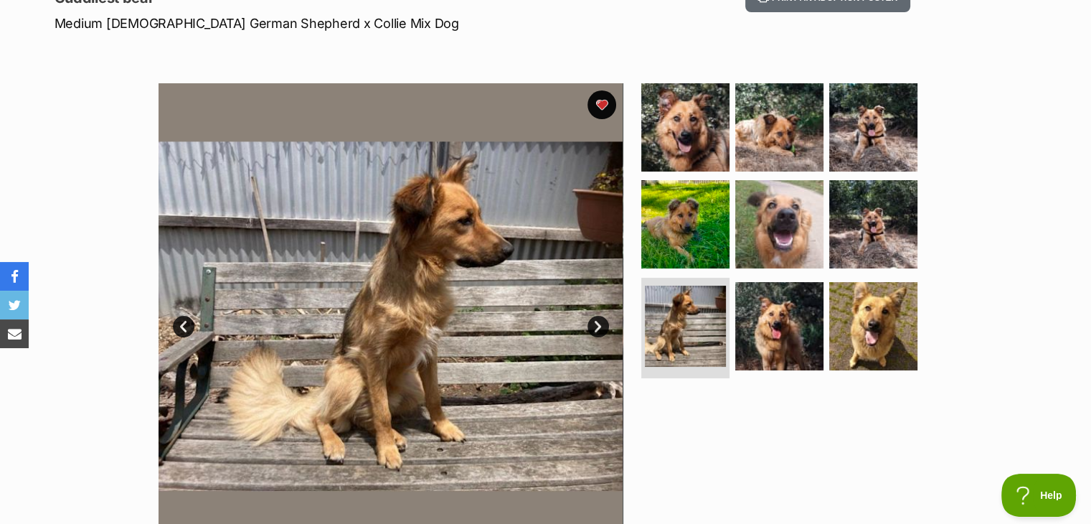
click at [596, 329] on link "Next" at bounding box center [599, 327] width 22 height 22
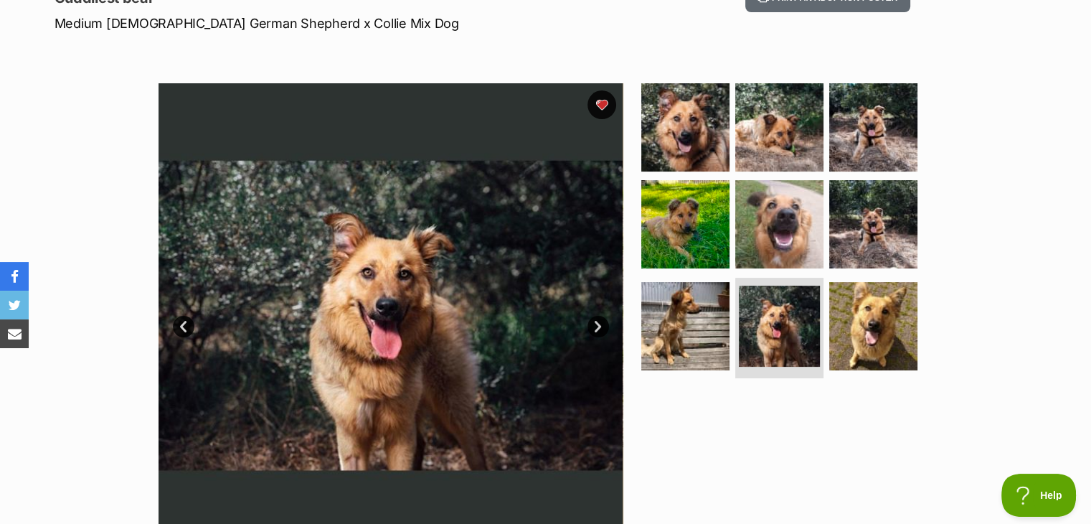
click at [185, 321] on link "Prev" at bounding box center [184, 327] width 22 height 22
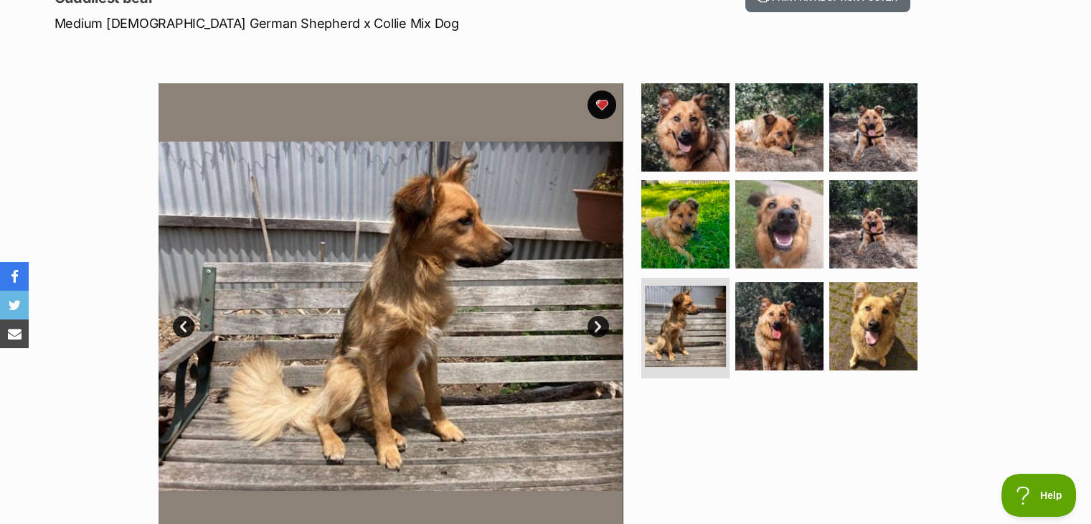
click at [600, 322] on link "Next" at bounding box center [599, 327] width 22 height 22
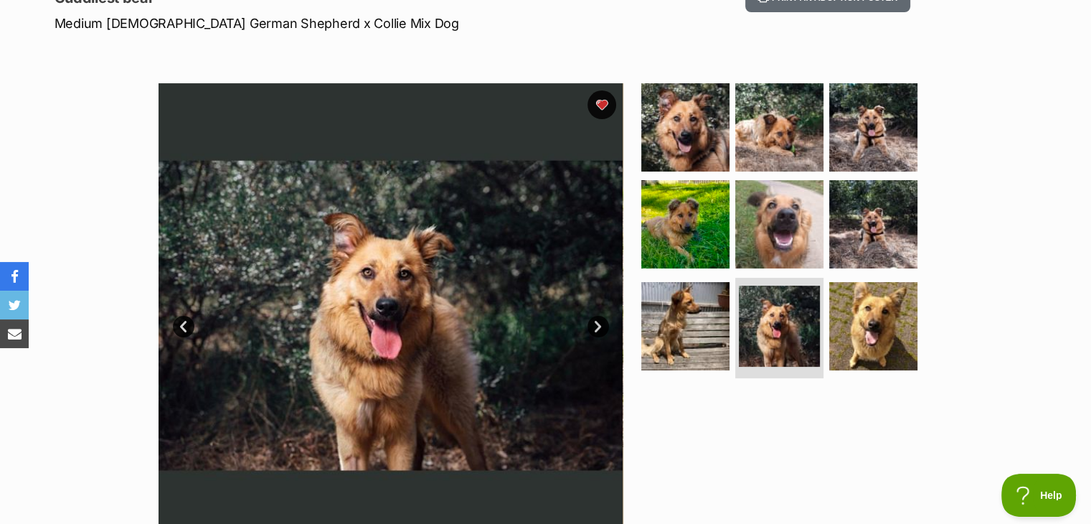
scroll to position [0, 0]
click at [600, 322] on link "Next" at bounding box center [599, 327] width 22 height 22
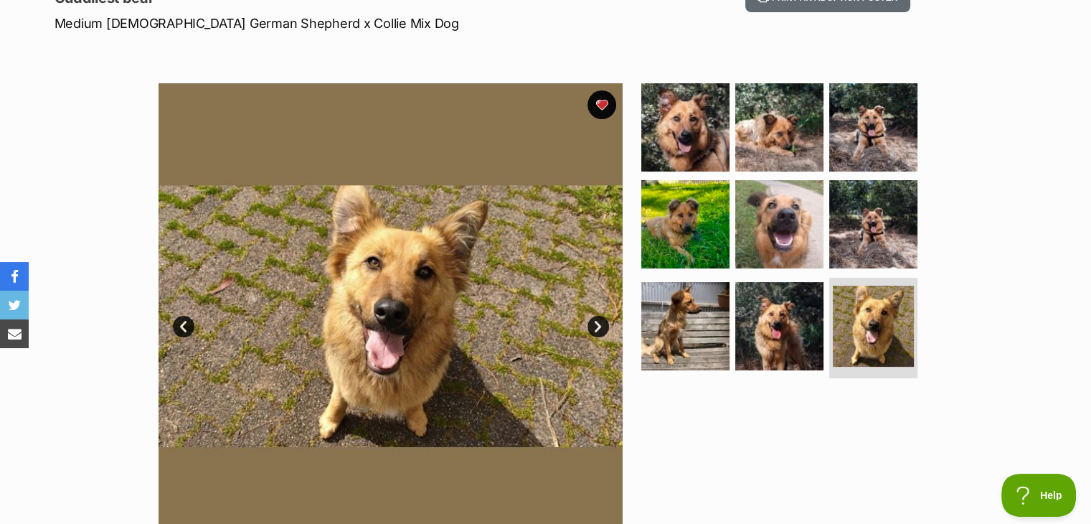
click at [594, 319] on link "Next" at bounding box center [599, 327] width 22 height 22
